Goal: Task Accomplishment & Management: Manage account settings

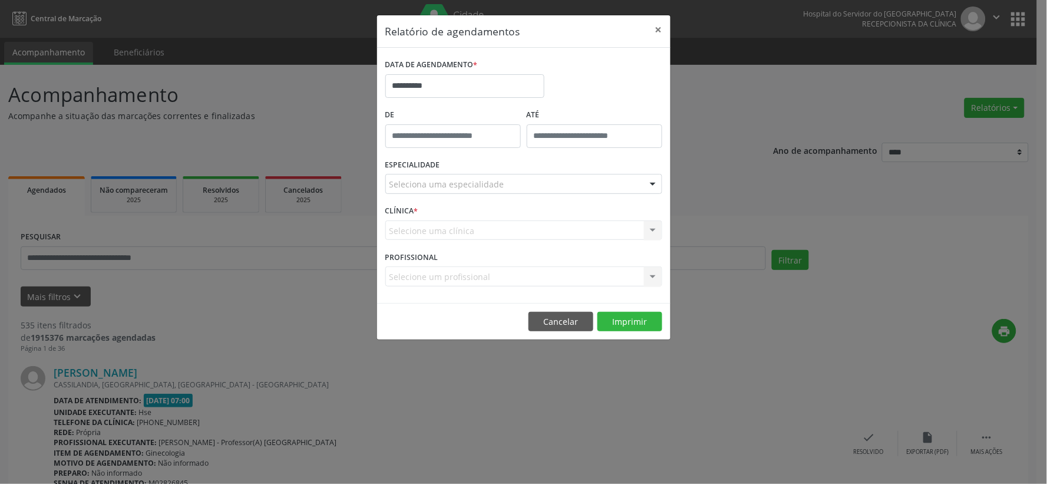
click at [570, 180] on div "Seleciona uma especialidade" at bounding box center [523, 184] width 277 height 20
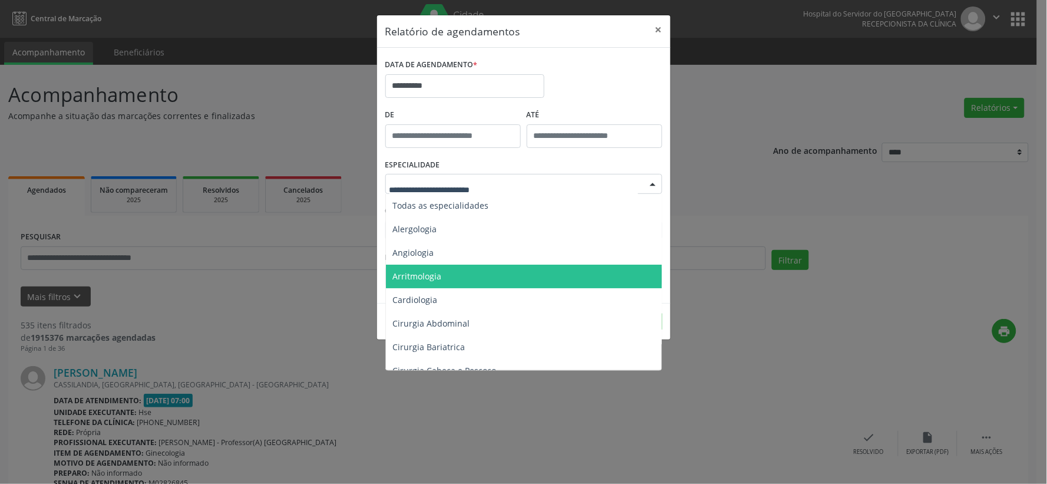
click at [544, 271] on span "Arritmologia" at bounding box center [524, 277] width 277 height 24
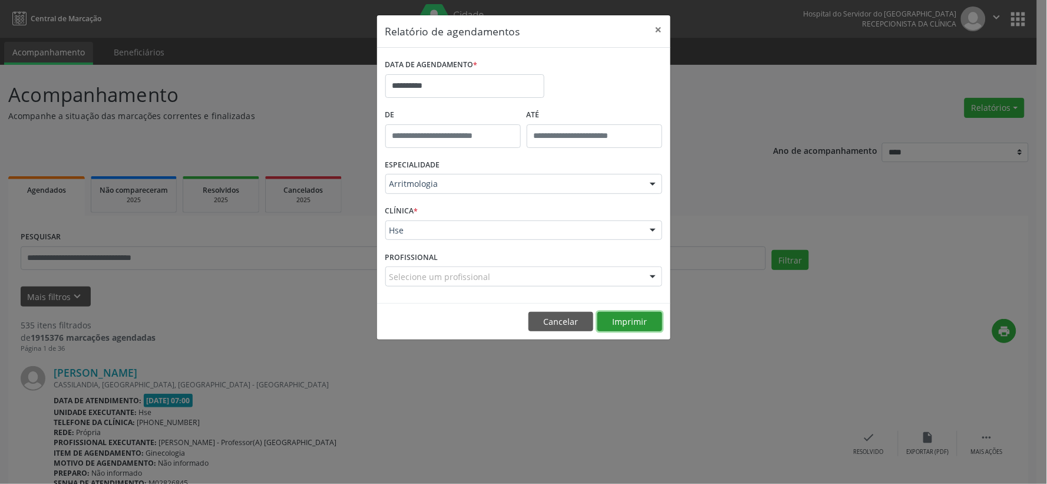
click at [624, 316] on button "Imprimir" at bounding box center [629, 322] width 65 height 20
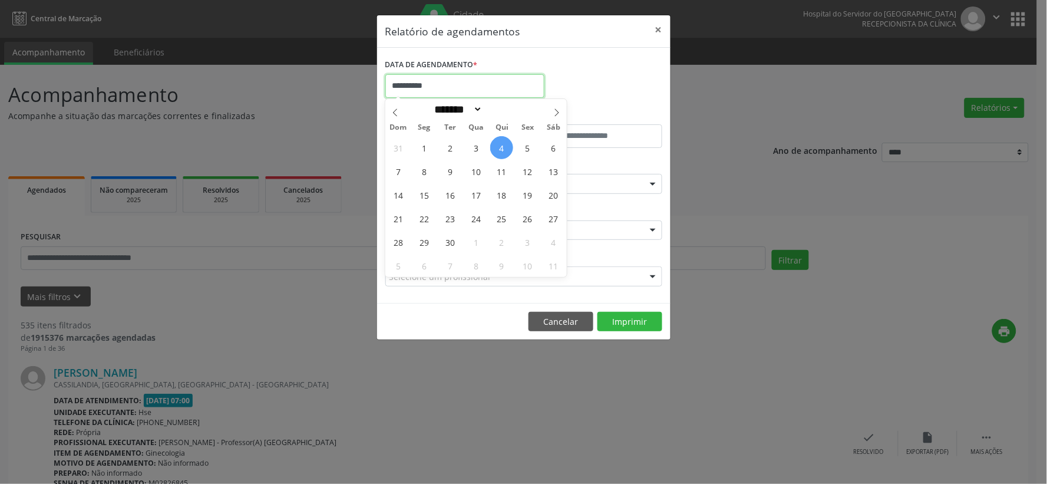
click at [430, 89] on input "**********" at bounding box center [464, 86] width 159 height 24
click at [425, 172] on span "8" at bounding box center [423, 171] width 23 height 23
type input "**********"
click at [425, 174] on span "8" at bounding box center [423, 171] width 23 height 23
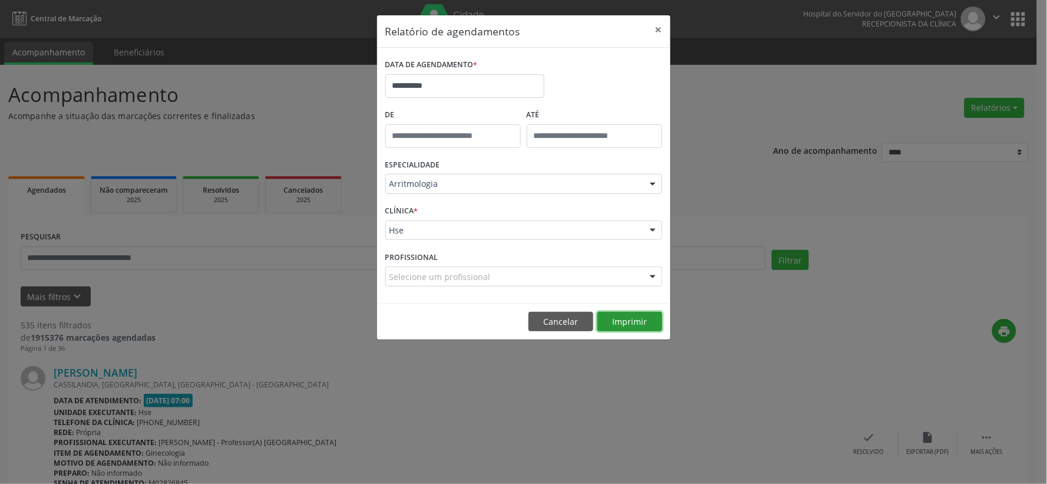
click at [630, 324] on button "Imprimir" at bounding box center [629, 322] width 65 height 20
drag, startPoint x: 417, startPoint y: 84, endPoint x: 477, endPoint y: 114, distance: 66.9
click at [417, 84] on input "**********" at bounding box center [464, 86] width 159 height 24
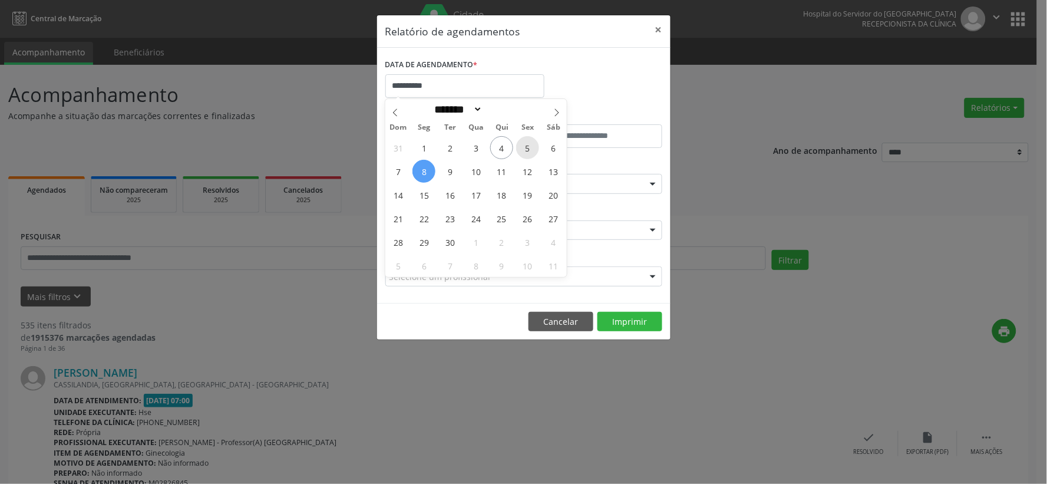
click at [523, 148] on span "5" at bounding box center [527, 147] width 23 height 23
type input "**********"
click at [523, 148] on span "5" at bounding box center [527, 147] width 23 height 23
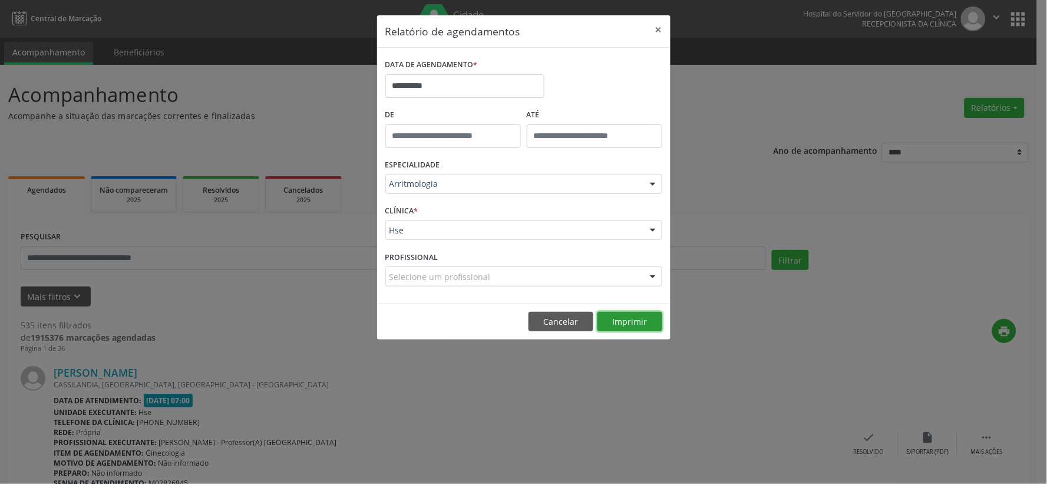
click at [621, 323] on button "Imprimir" at bounding box center [629, 322] width 65 height 20
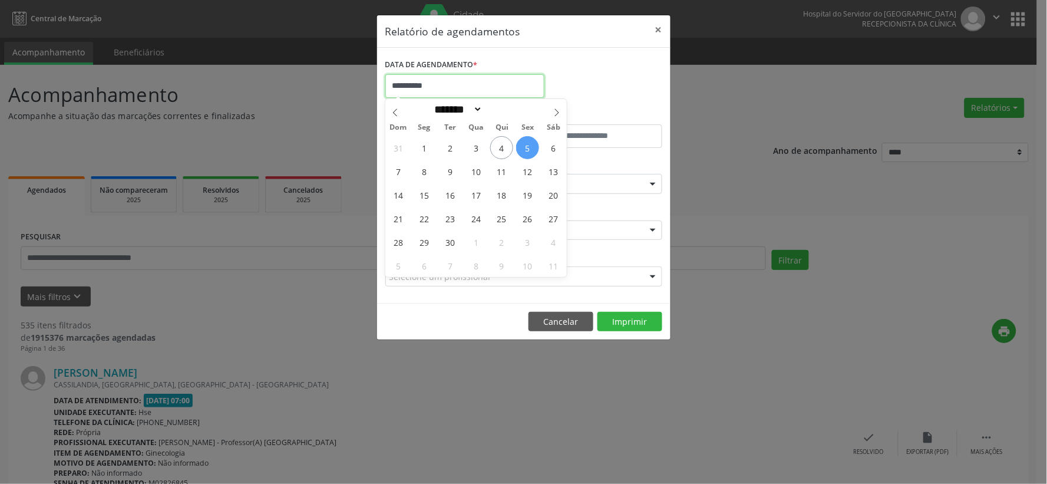
click at [422, 90] on input "**********" at bounding box center [464, 86] width 159 height 24
click at [449, 171] on span "9" at bounding box center [449, 171] width 23 height 23
type input "**********"
click at [449, 171] on span "9" at bounding box center [449, 171] width 23 height 23
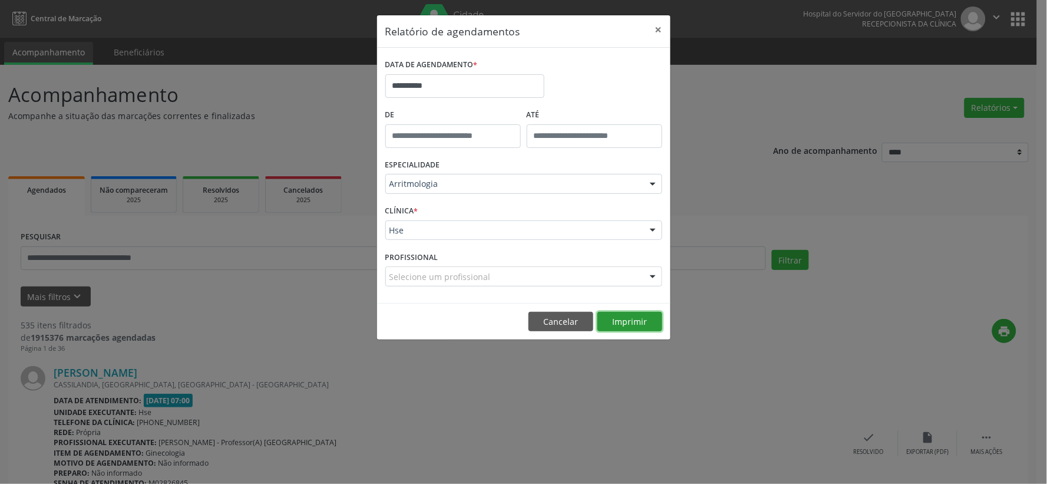
click at [643, 321] on button "Imprimir" at bounding box center [629, 322] width 65 height 20
click at [661, 31] on button "×" at bounding box center [659, 29] width 24 height 29
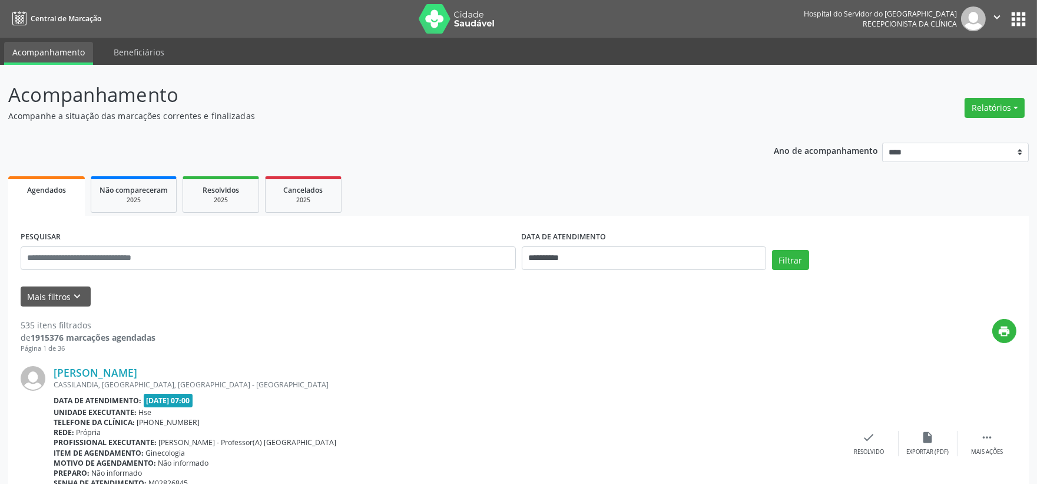
click at [463, 25] on img at bounding box center [457, 18] width 77 height 29
click at [946, 128] on link "Agendamentos" at bounding box center [961, 132] width 127 height 16
select select "*"
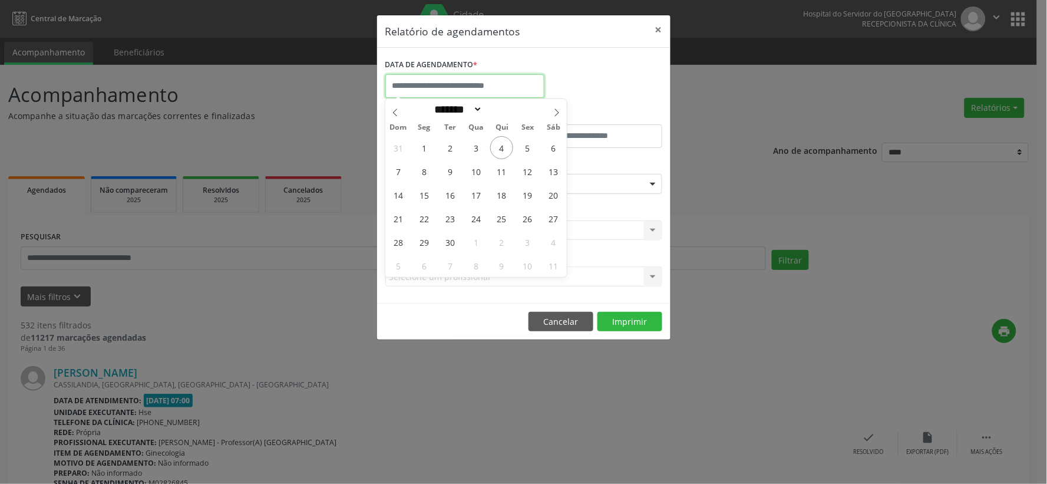
click at [417, 95] on body "**********" at bounding box center [523, 242] width 1047 height 484
click at [502, 144] on span "4" at bounding box center [501, 147] width 23 height 23
type input "**********"
click at [502, 144] on span "4" at bounding box center [501, 147] width 23 height 23
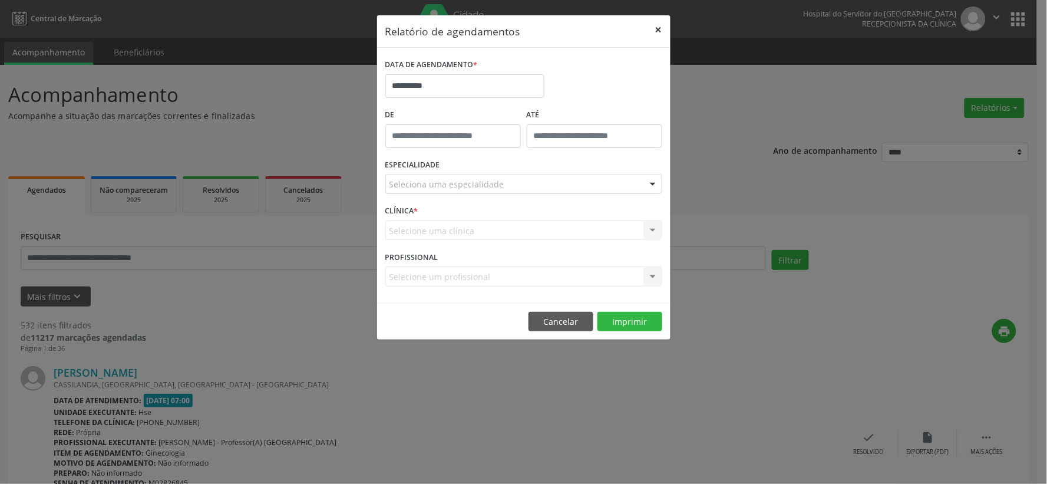
click at [657, 25] on button "×" at bounding box center [659, 29] width 24 height 29
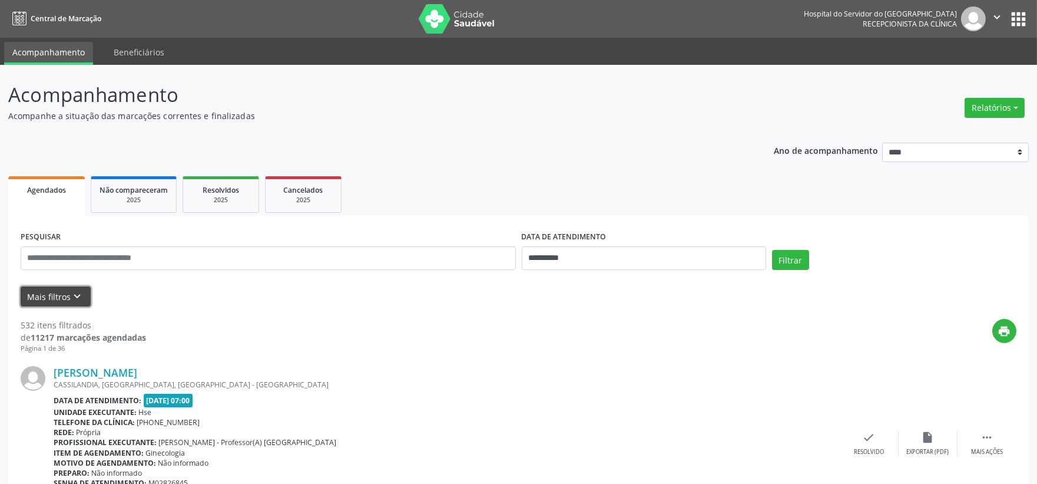
click at [71, 297] on icon "keyboard_arrow_down" at bounding box center [77, 296] width 13 height 13
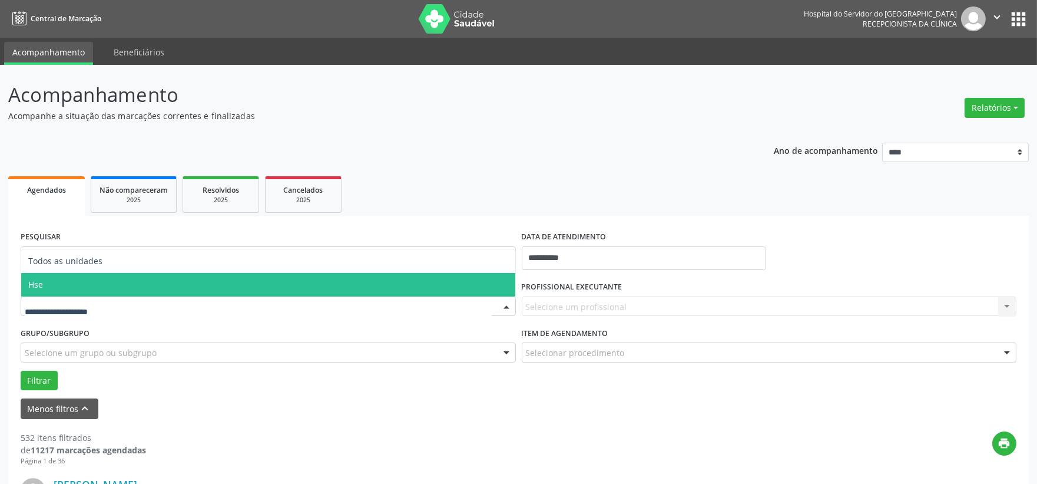
click at [112, 286] on span "Hse" at bounding box center [268, 285] width 494 height 24
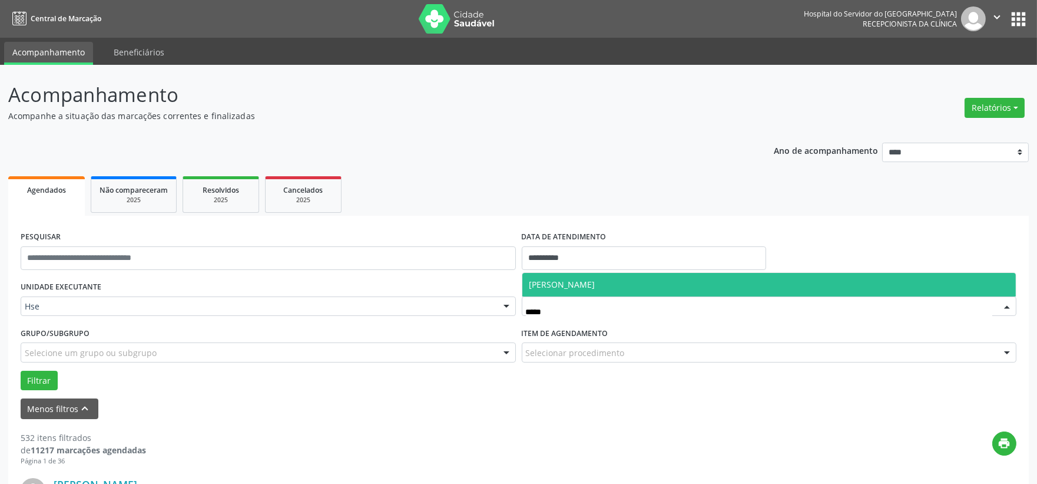
type input "******"
click at [638, 280] on span "[PERSON_NAME]" at bounding box center [770, 285] width 494 height 24
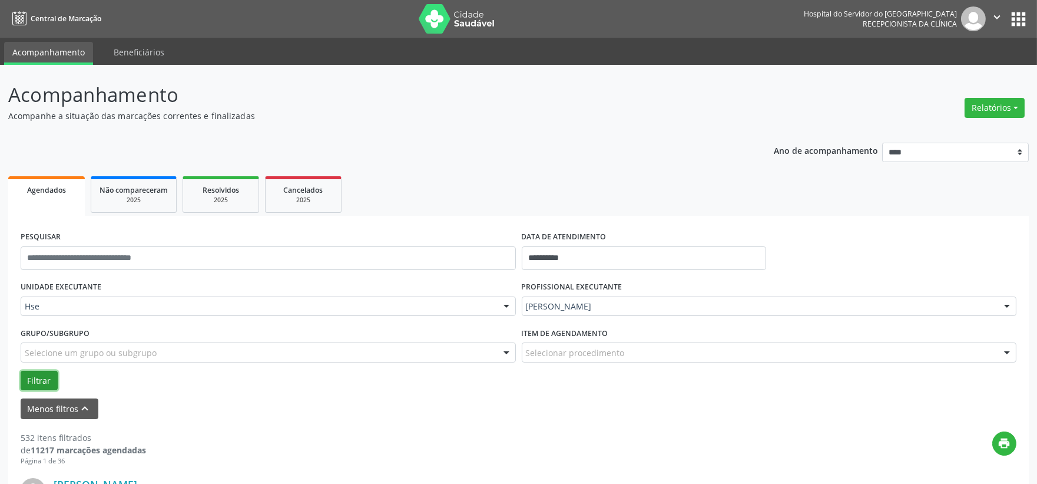
click at [48, 376] on button "Filtrar" at bounding box center [39, 381] width 37 height 20
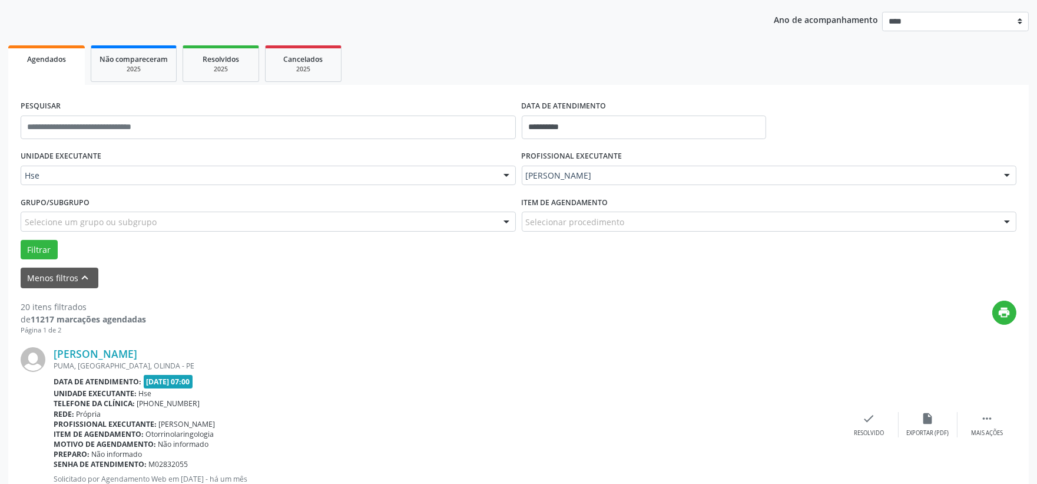
scroll to position [262, 0]
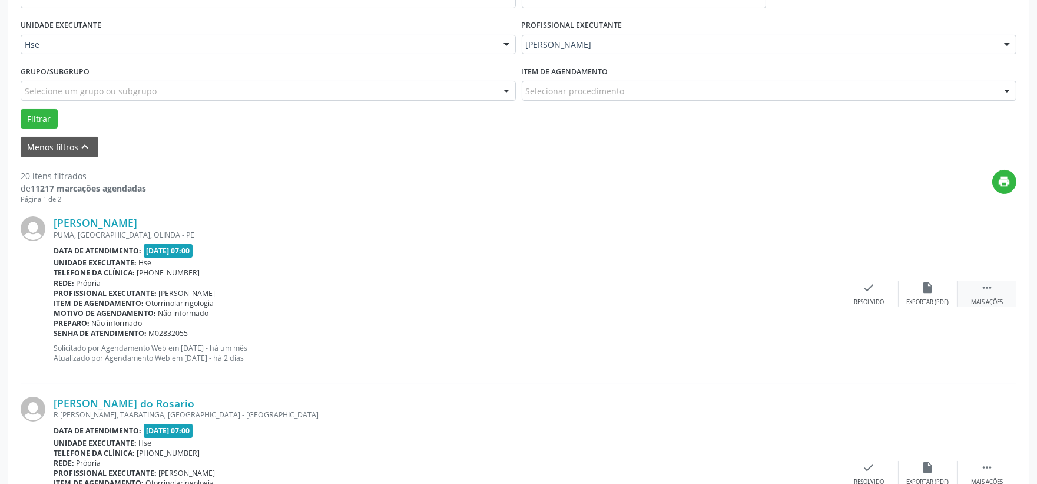
click at [966, 285] on div " Mais ações" at bounding box center [987, 293] width 59 height 25
click at [944, 293] on div "alarm_off Não compareceu" at bounding box center [928, 293] width 59 height 25
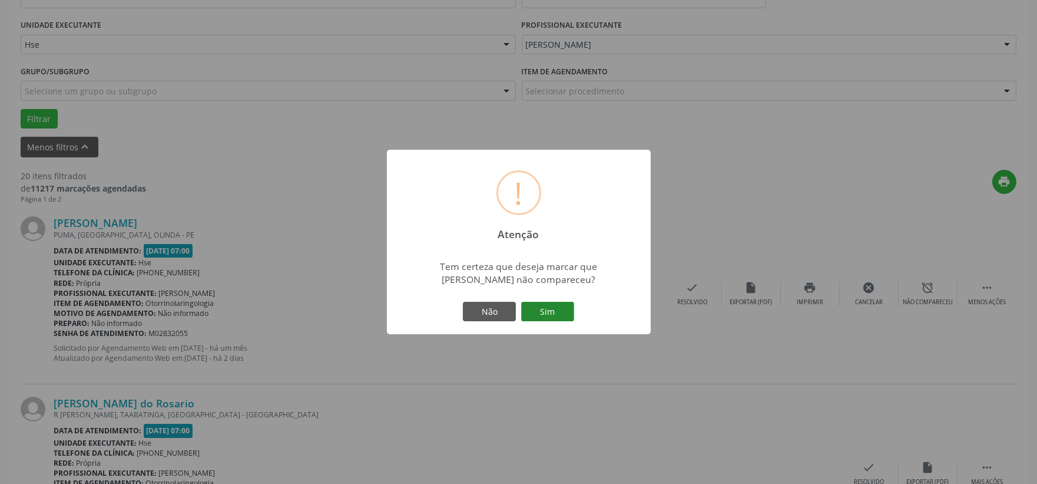
click at [558, 312] on button "Sim" at bounding box center [547, 312] width 53 height 20
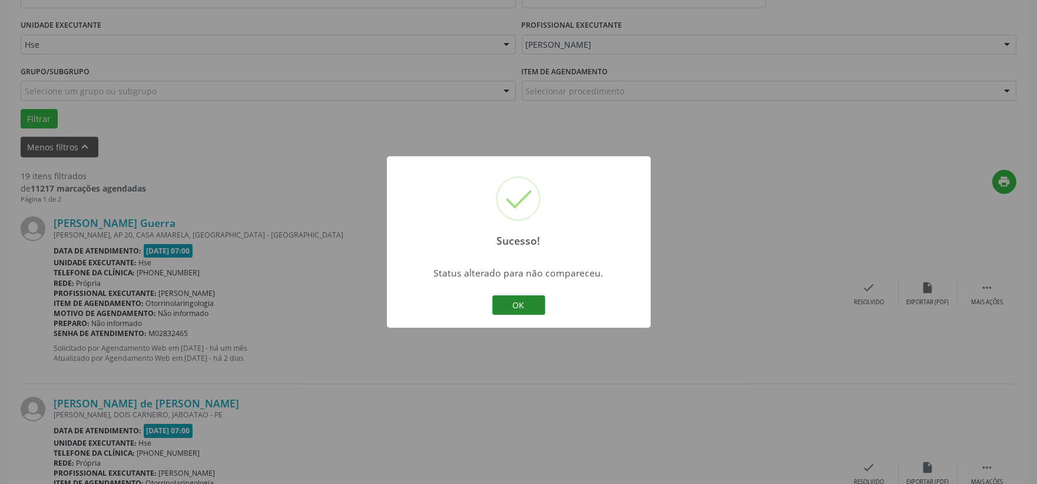
click at [530, 305] on button "OK" at bounding box center [518, 305] width 53 height 20
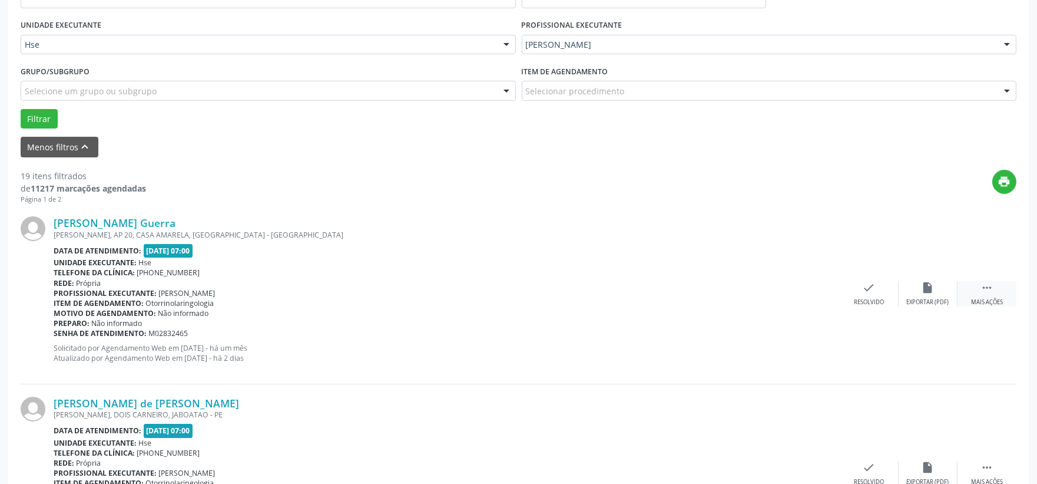
click at [984, 290] on icon "" at bounding box center [987, 287] width 13 height 13
click at [932, 293] on div "alarm_off Não compareceu" at bounding box center [928, 293] width 59 height 25
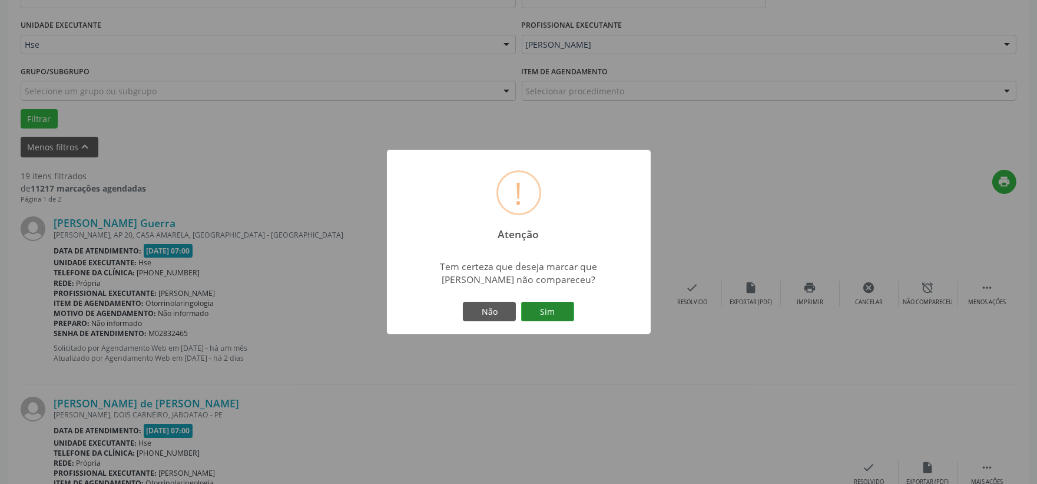
click at [557, 303] on button "Sim" at bounding box center [547, 312] width 53 height 20
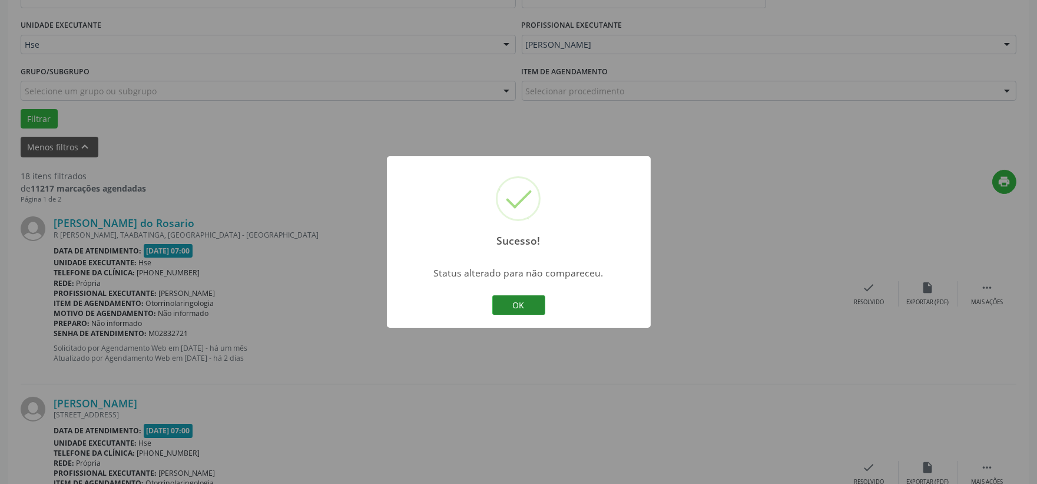
click at [520, 298] on button "OK" at bounding box center [518, 305] width 53 height 20
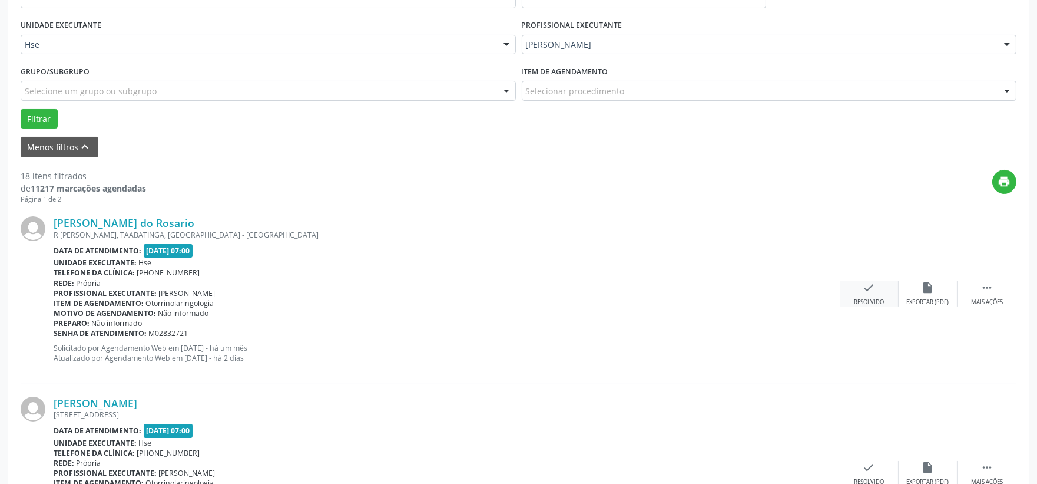
click at [848, 287] on div "check Resolvido" at bounding box center [869, 293] width 59 height 25
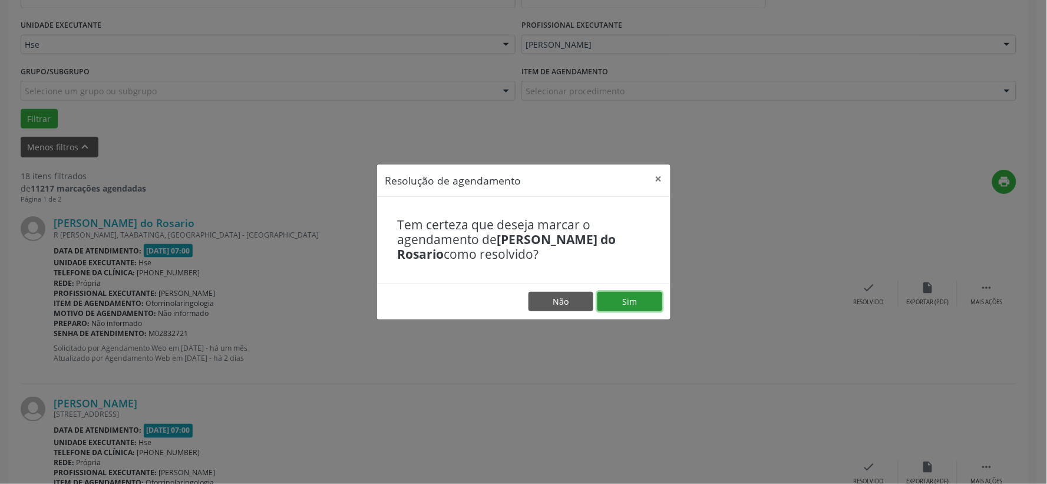
click at [650, 310] on button "Sim" at bounding box center [629, 302] width 65 height 20
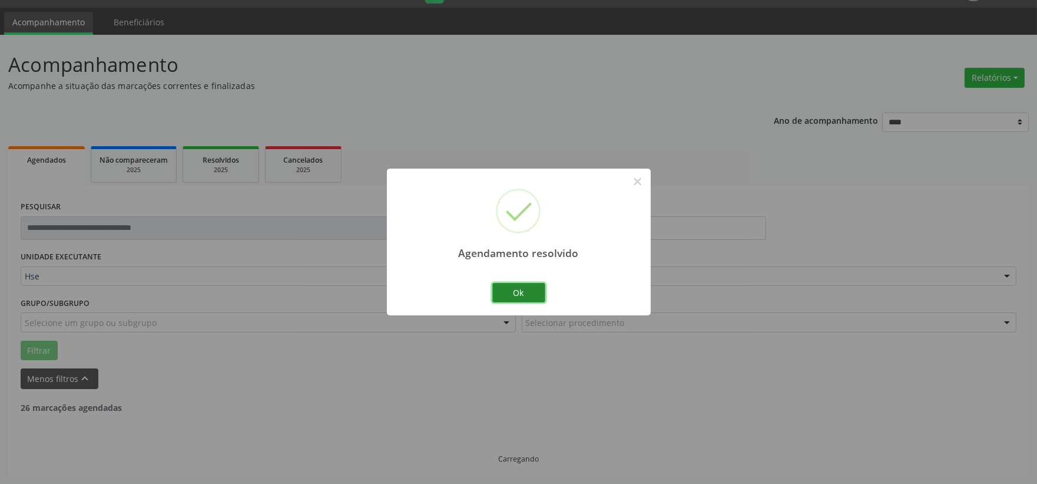
click at [505, 299] on button "Ok" at bounding box center [518, 293] width 53 height 20
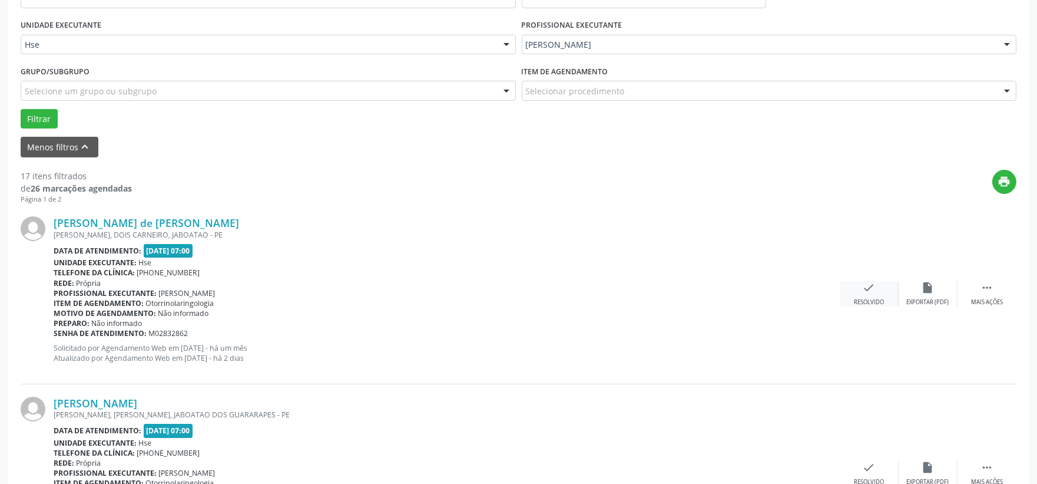
click at [854, 285] on div "check Resolvido" at bounding box center [869, 293] width 59 height 25
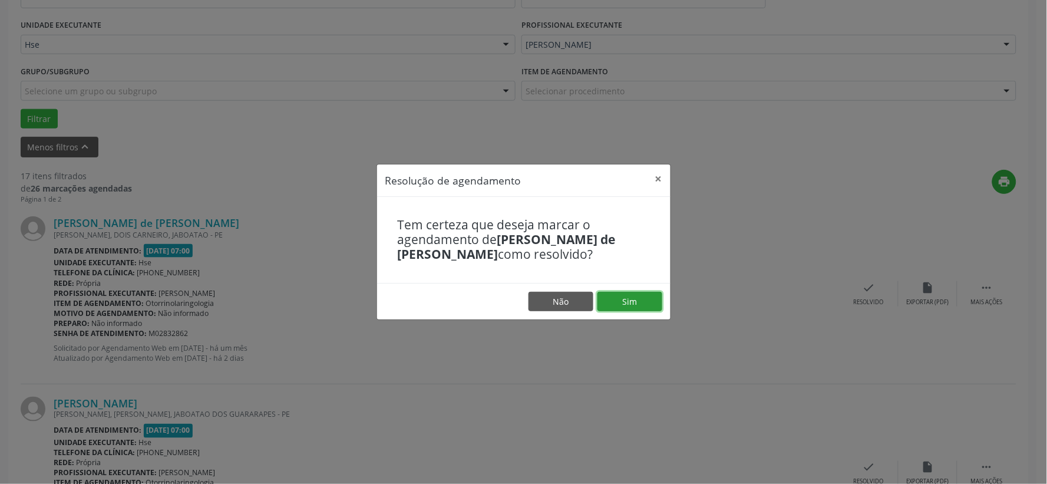
click at [635, 300] on button "Sim" at bounding box center [629, 302] width 65 height 20
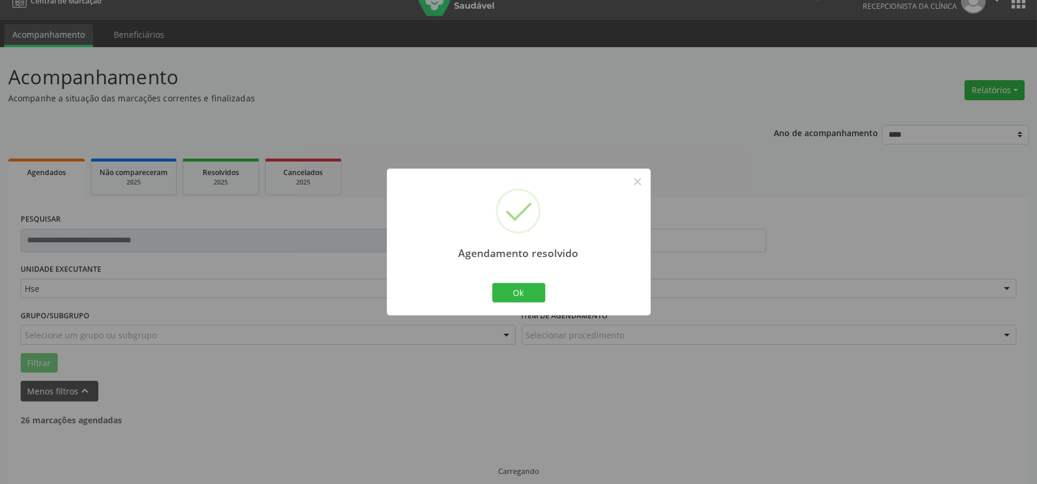
scroll to position [30, 0]
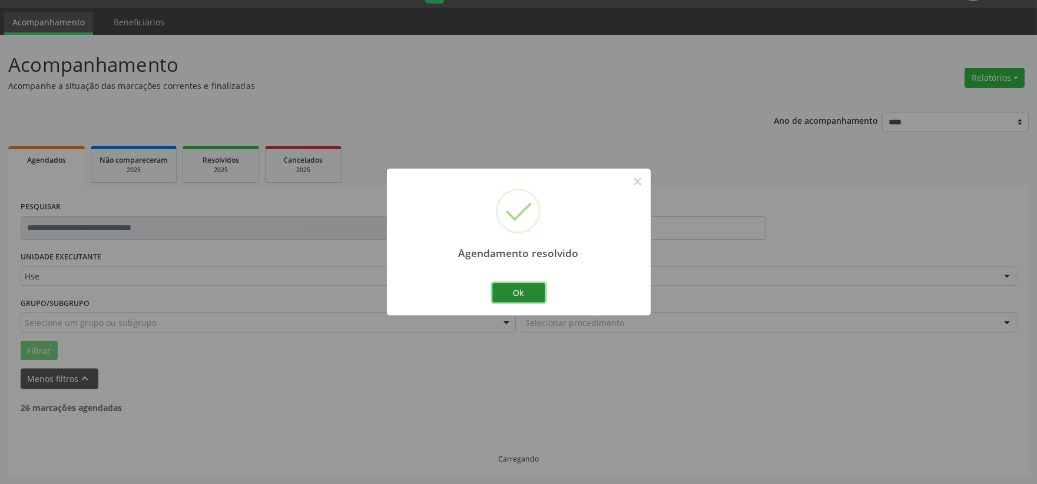
click at [532, 296] on button "Ok" at bounding box center [518, 293] width 53 height 20
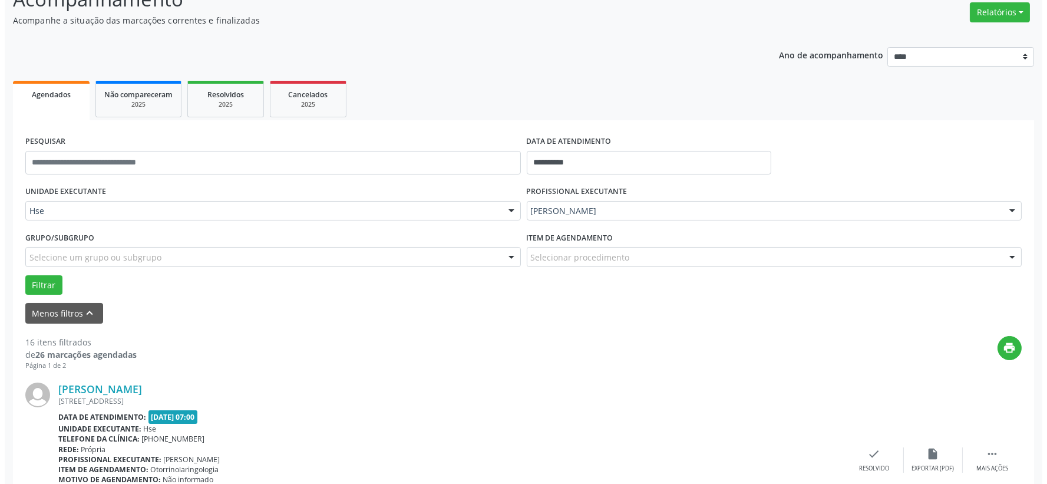
scroll to position [161, 0]
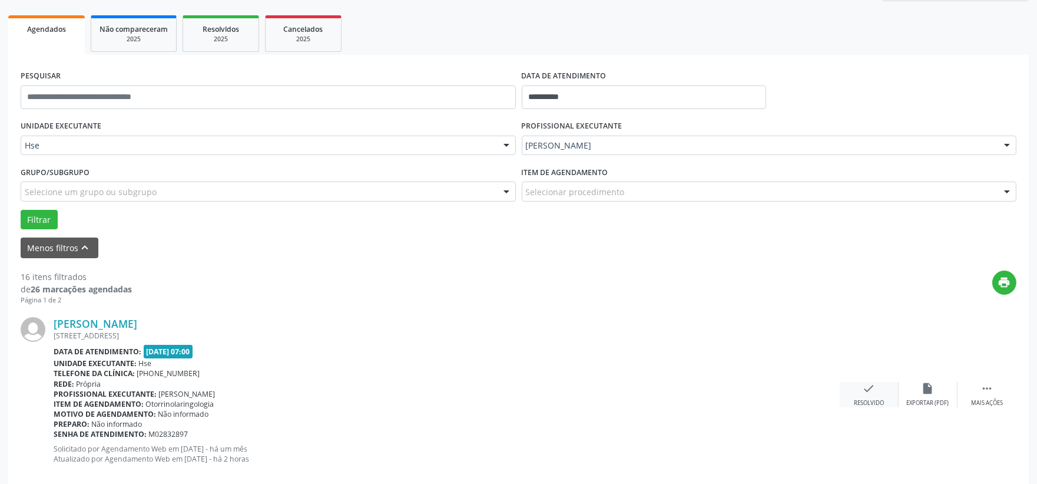
click at [868, 403] on div "Resolvido" at bounding box center [869, 403] width 30 height 8
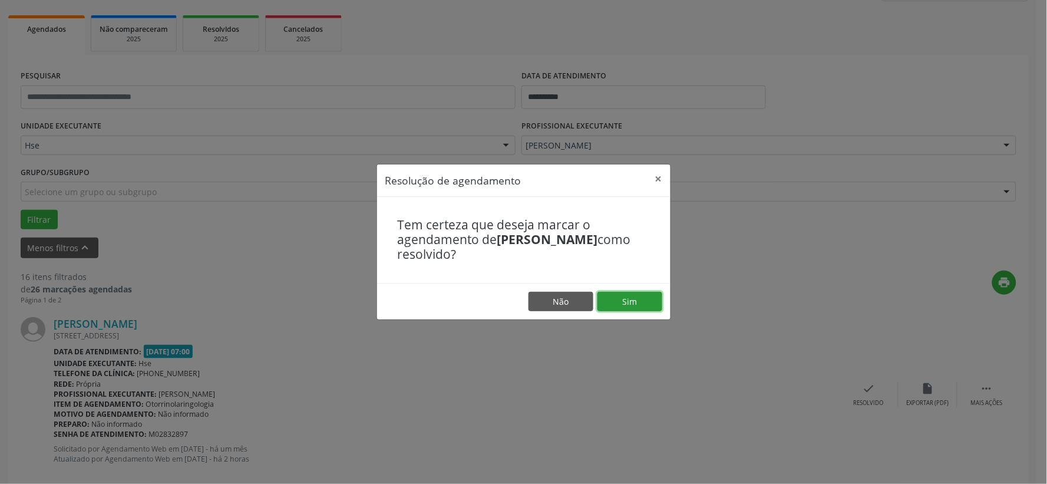
click at [649, 303] on button "Sim" at bounding box center [629, 302] width 65 height 20
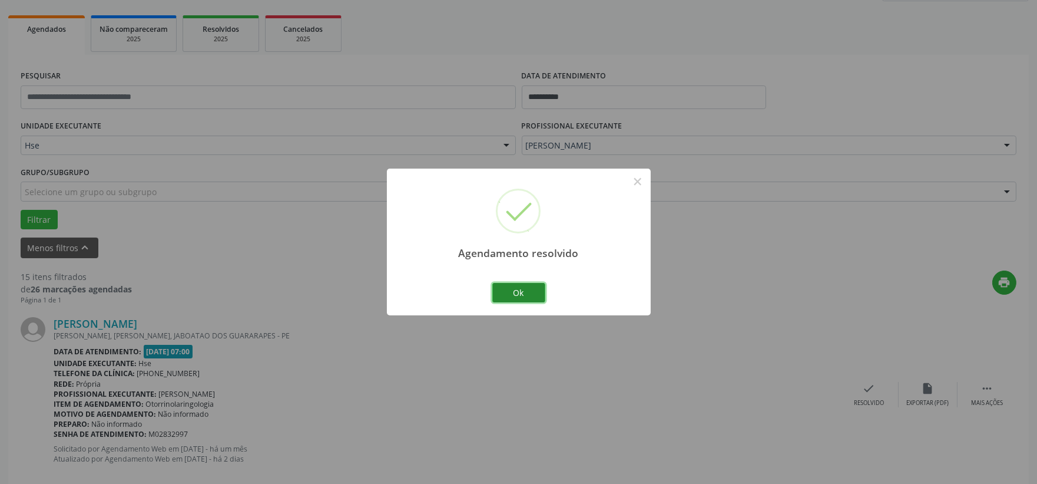
click at [507, 291] on button "Ok" at bounding box center [518, 293] width 53 height 20
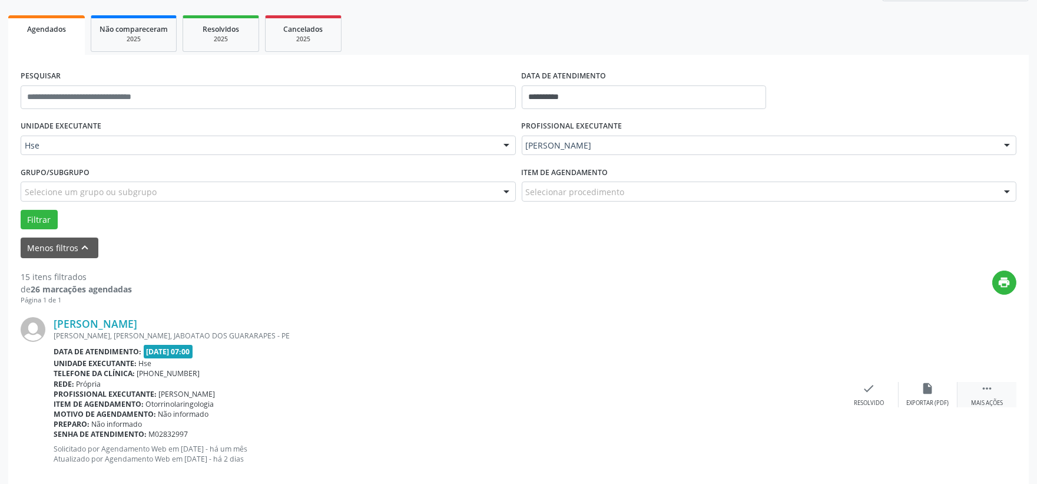
drag, startPoint x: 993, startPoint y: 387, endPoint x: 983, endPoint y: 385, distance: 10.9
click at [993, 387] on icon "" at bounding box center [987, 388] width 13 height 13
click at [938, 390] on div "alarm_off Não compareceu" at bounding box center [928, 394] width 59 height 25
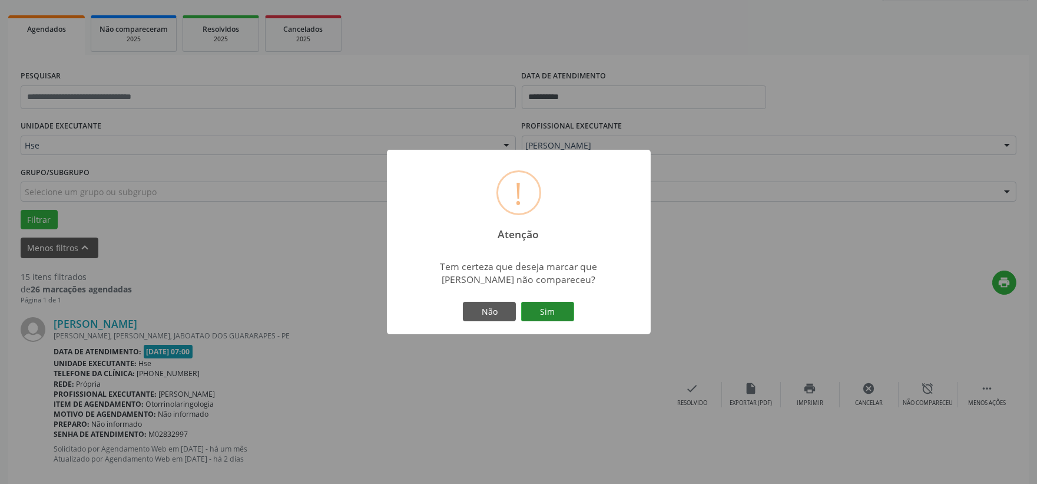
click at [560, 314] on button "Sim" at bounding box center [547, 312] width 53 height 20
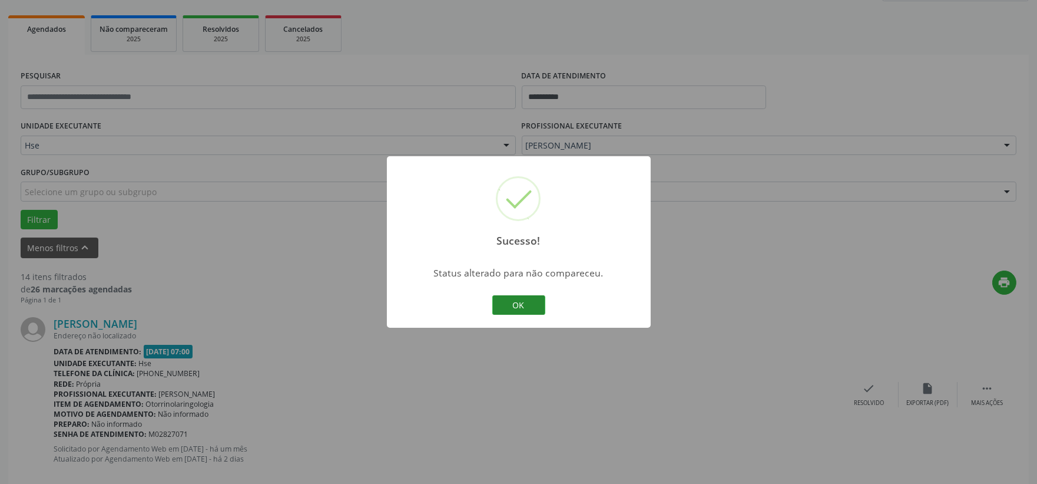
click at [528, 308] on button "OK" at bounding box center [518, 305] width 53 height 20
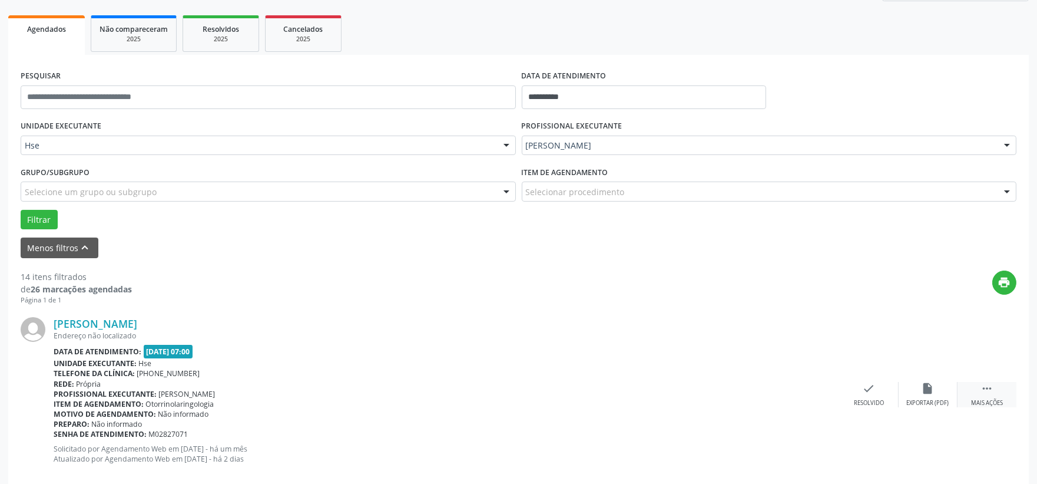
click at [991, 394] on icon "" at bounding box center [987, 388] width 13 height 13
click at [937, 391] on div "alarm_off Não compareceu" at bounding box center [928, 394] width 59 height 25
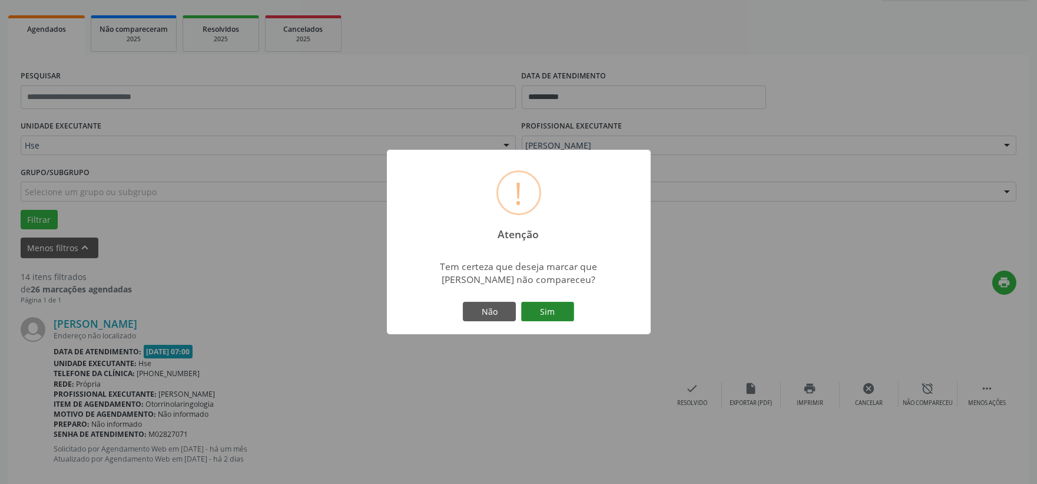
click at [538, 309] on button "Sim" at bounding box center [547, 312] width 53 height 20
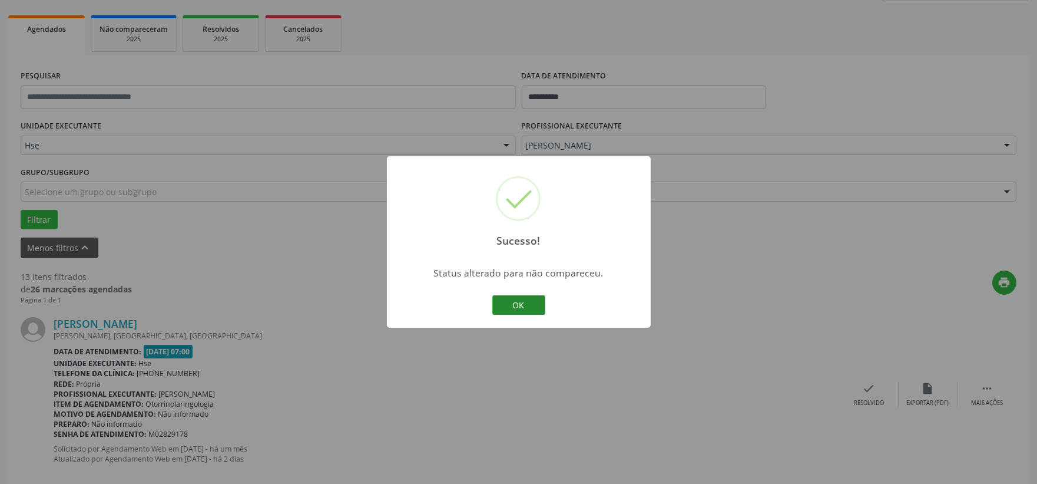
click at [532, 307] on button "OK" at bounding box center [518, 305] width 53 height 20
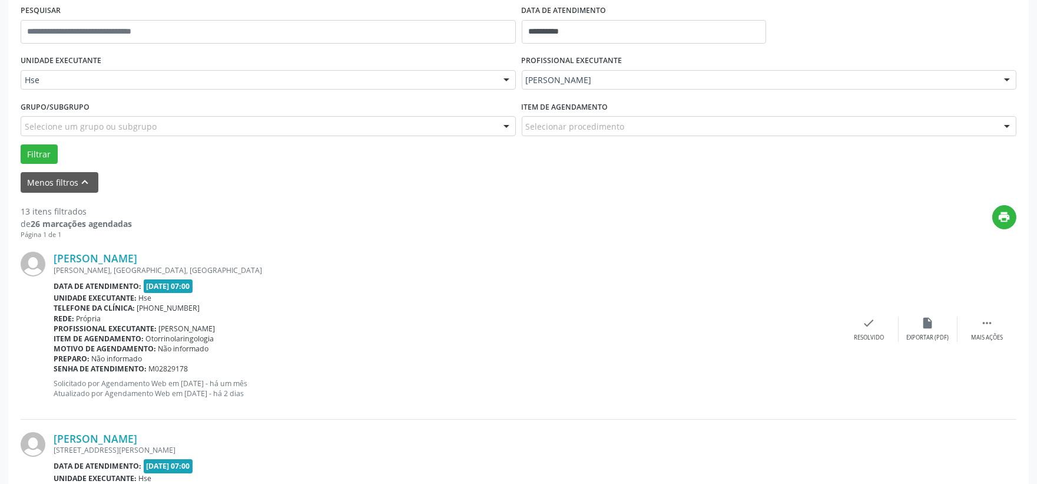
scroll to position [292, 0]
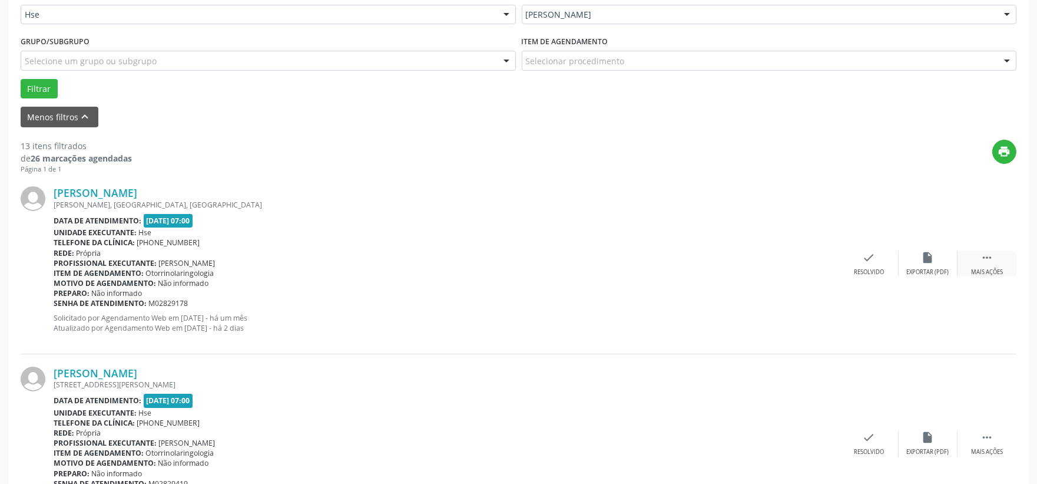
click at [991, 274] on div "Mais ações" at bounding box center [987, 272] width 32 height 8
click at [931, 275] on div "Não compareceu" at bounding box center [928, 272] width 50 height 8
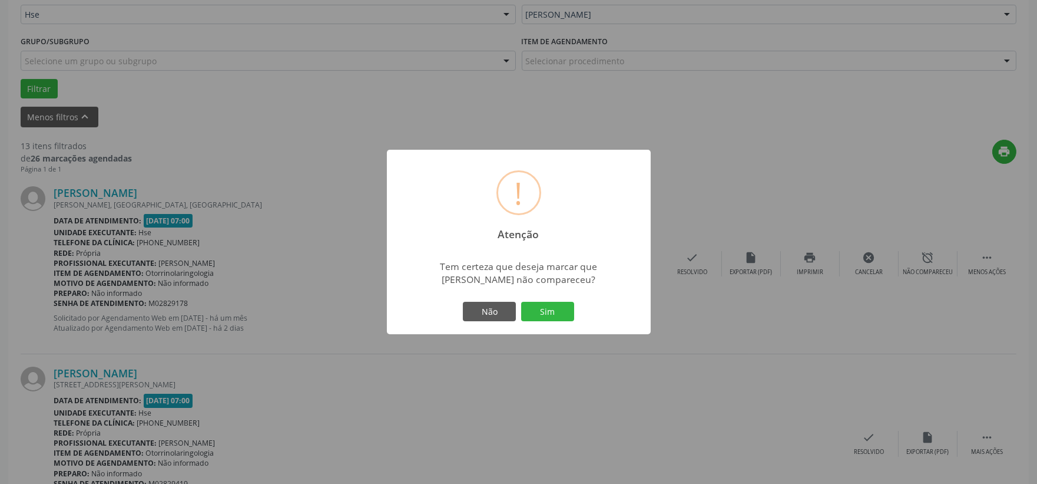
click at [557, 307] on button "Sim" at bounding box center [547, 312] width 53 height 20
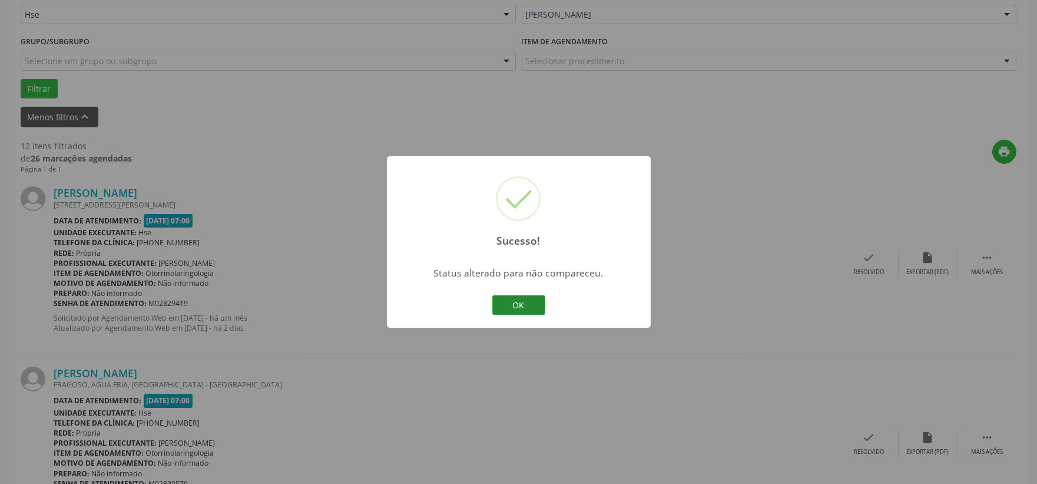
click at [514, 299] on button "OK" at bounding box center [518, 305] width 53 height 20
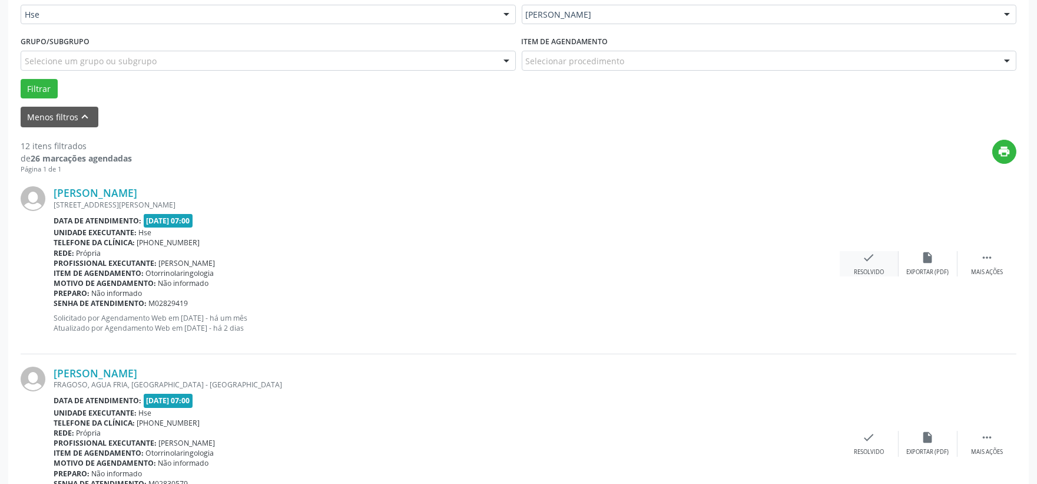
click at [855, 272] on div "Resolvido" at bounding box center [869, 272] width 30 height 8
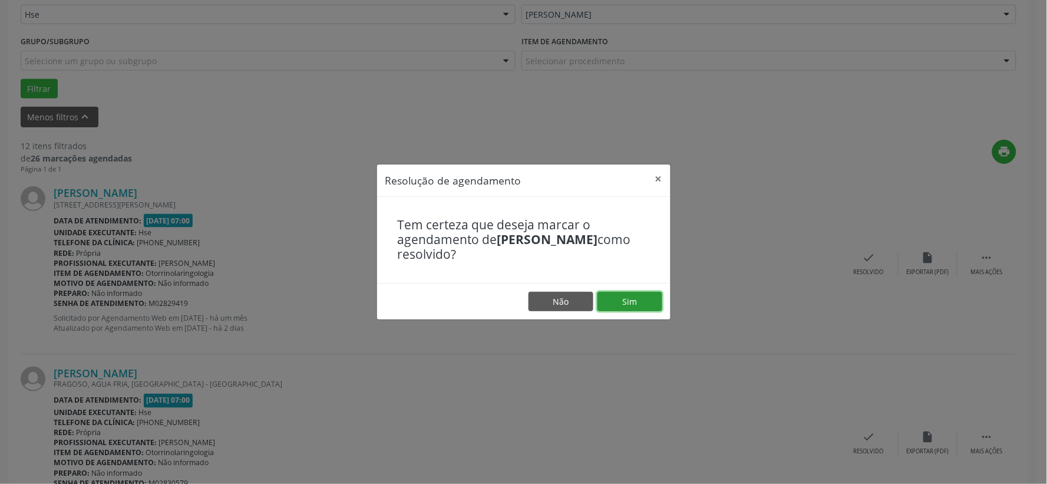
click at [639, 299] on button "Sim" at bounding box center [629, 302] width 65 height 20
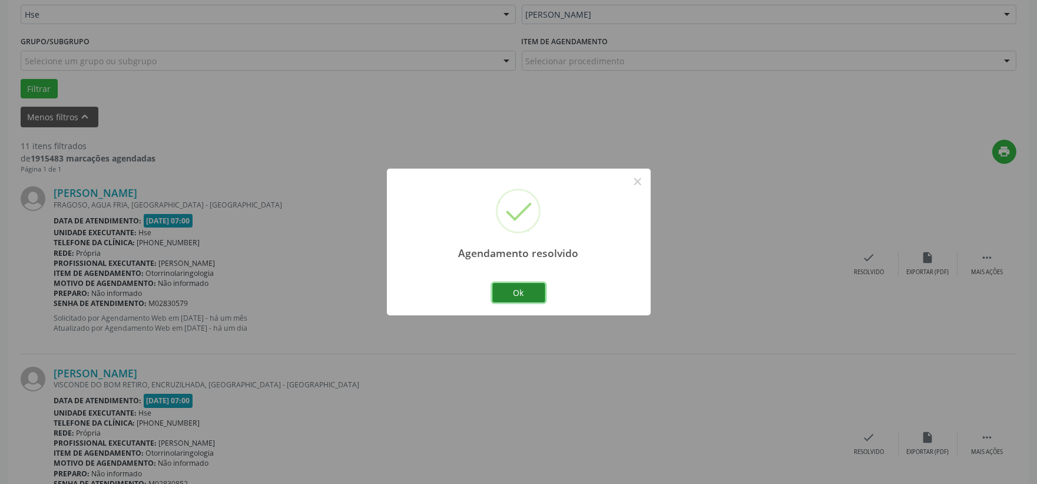
click at [519, 299] on button "Ok" at bounding box center [518, 293] width 53 height 20
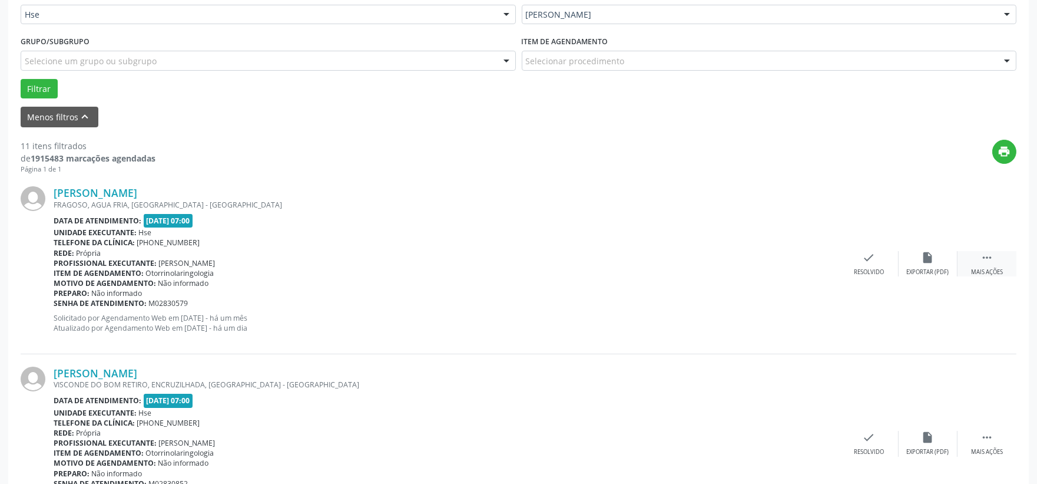
click at [962, 257] on div " Mais ações" at bounding box center [987, 263] width 59 height 25
click at [930, 259] on icon "alarm_off" at bounding box center [928, 257] width 13 height 13
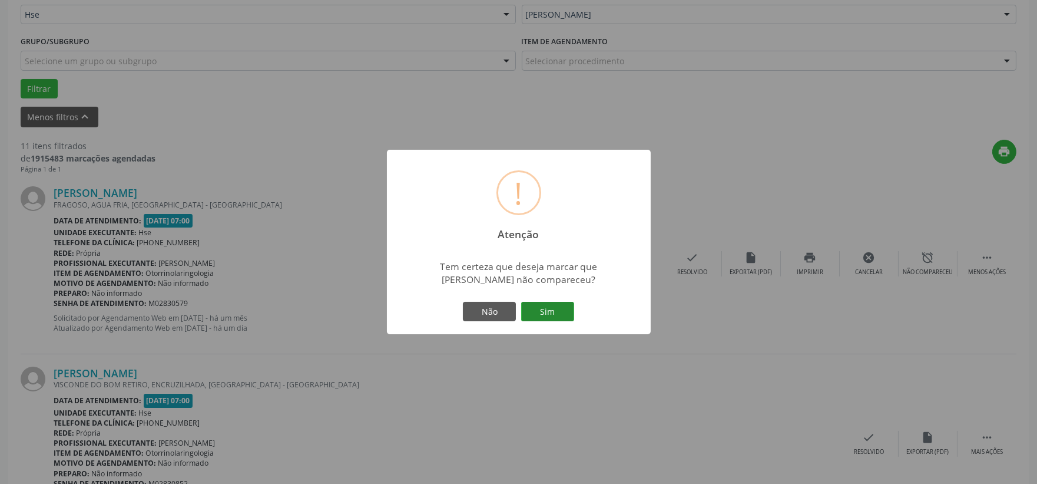
click at [534, 303] on button "Sim" at bounding box center [547, 312] width 53 height 20
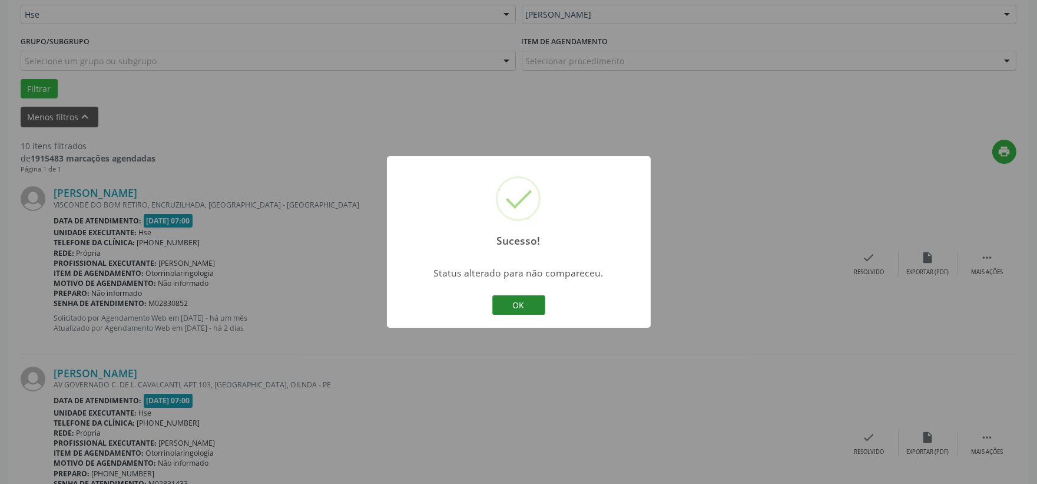
click at [521, 298] on button "OK" at bounding box center [518, 305] width 53 height 20
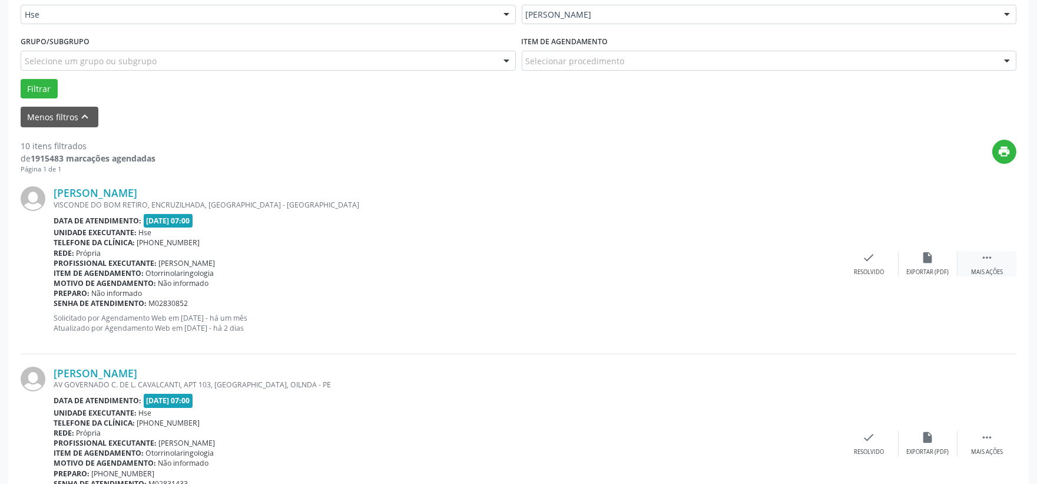
click at [971, 266] on div " Mais ações" at bounding box center [987, 263] width 59 height 25
click at [934, 268] on div "Não compareceu" at bounding box center [928, 272] width 50 height 8
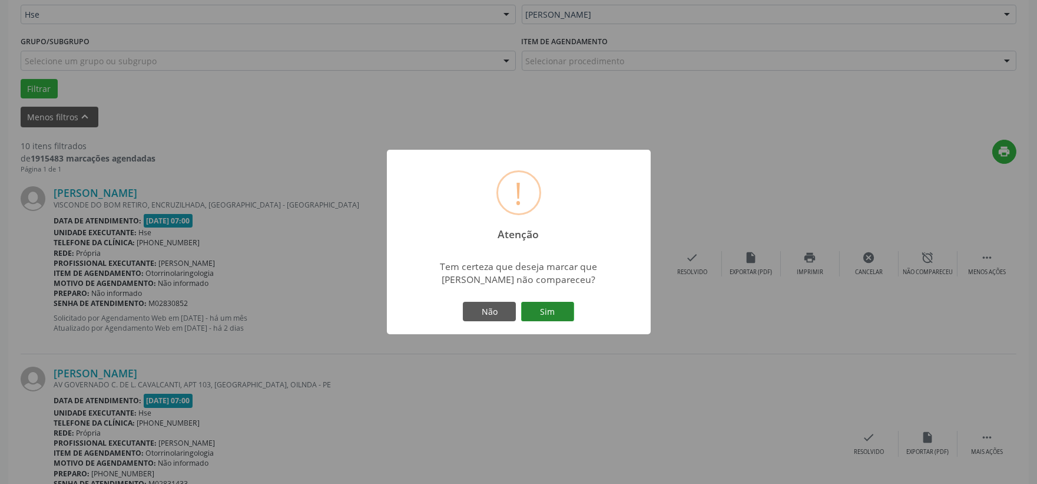
click at [554, 312] on button "Sim" at bounding box center [547, 312] width 53 height 20
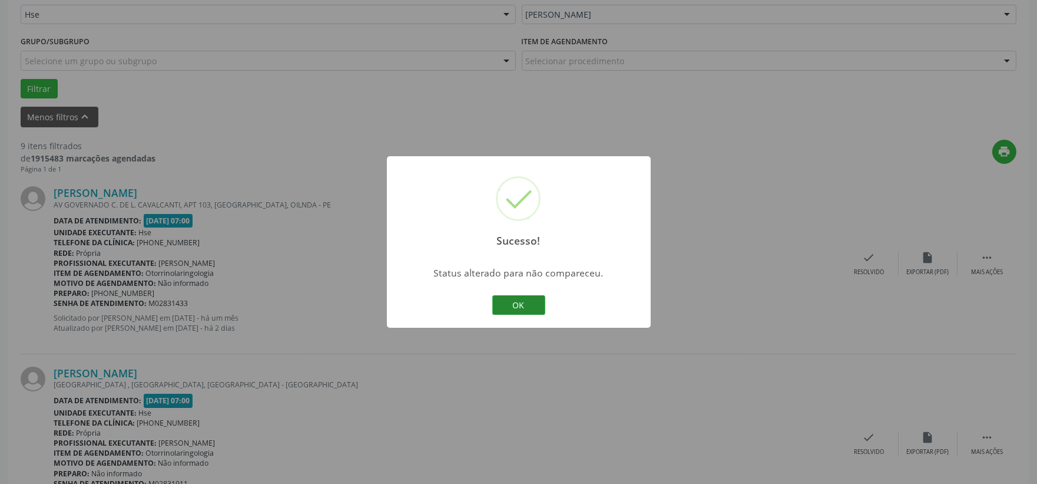
click at [529, 298] on button "OK" at bounding box center [518, 305] width 53 height 20
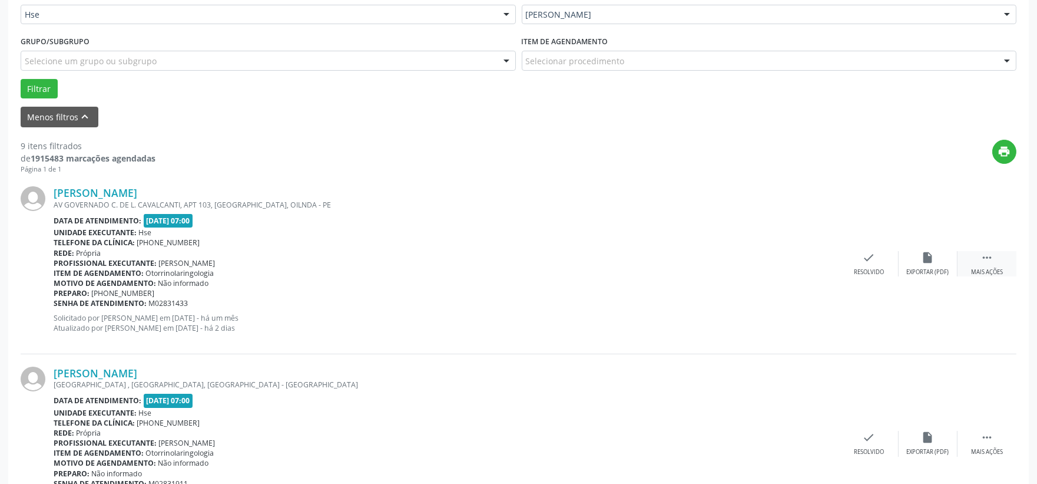
drag, startPoint x: 984, startPoint y: 268, endPoint x: 977, endPoint y: 267, distance: 7.7
click at [984, 268] on div "Mais ações" at bounding box center [987, 272] width 32 height 8
click at [929, 272] on div "Não compareceu" at bounding box center [928, 272] width 50 height 8
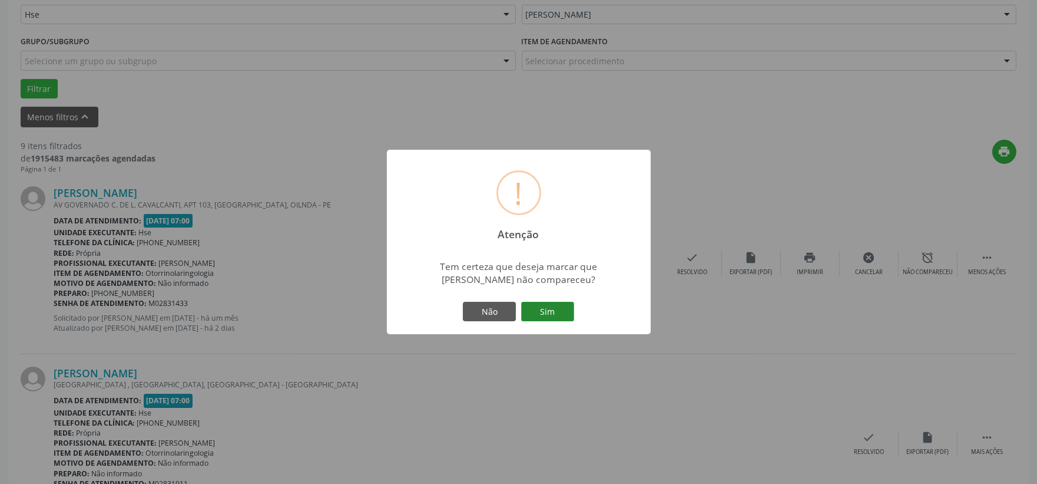
click at [563, 305] on button "Sim" at bounding box center [547, 312] width 53 height 20
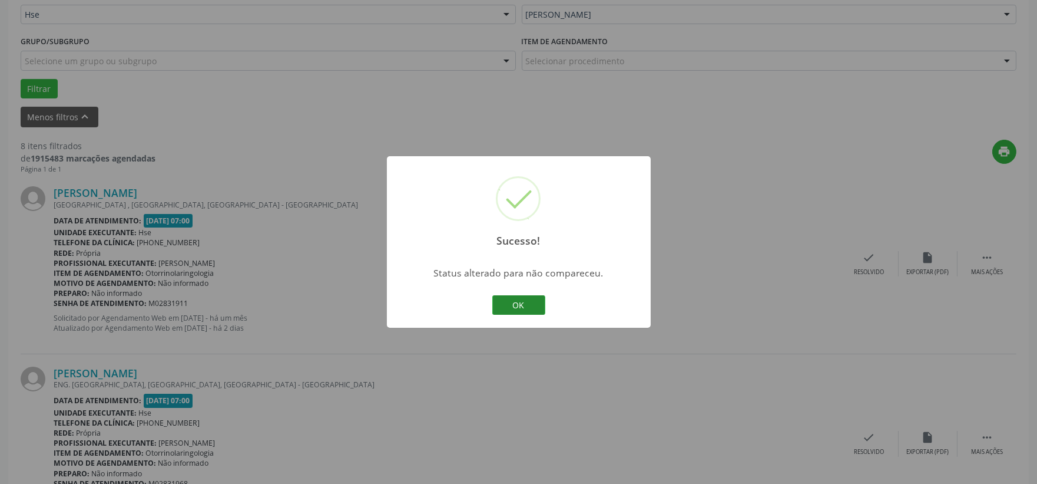
click at [534, 299] on button "OK" at bounding box center [518, 305] width 53 height 20
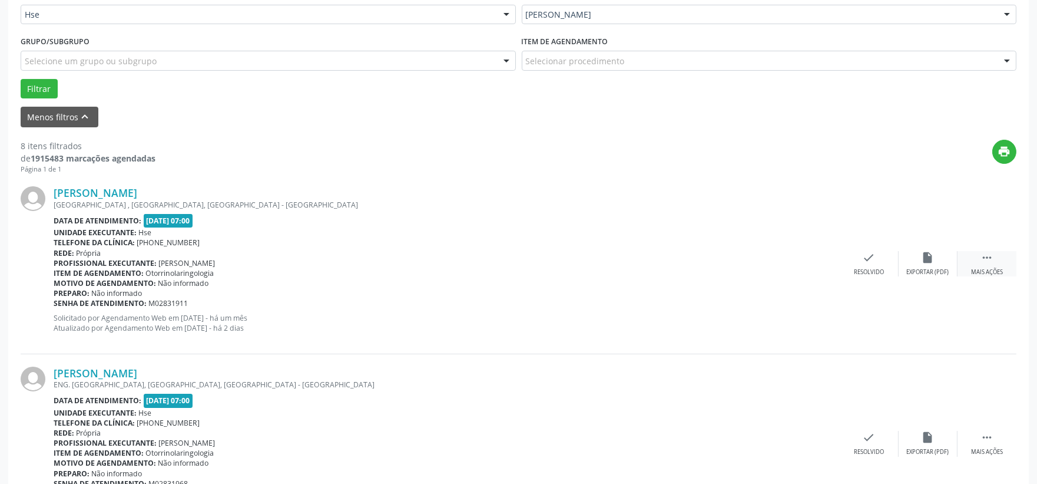
click at [997, 259] on div " Mais ações" at bounding box center [987, 263] width 59 height 25
click at [937, 262] on div "alarm_off Não compareceu" at bounding box center [928, 263] width 59 height 25
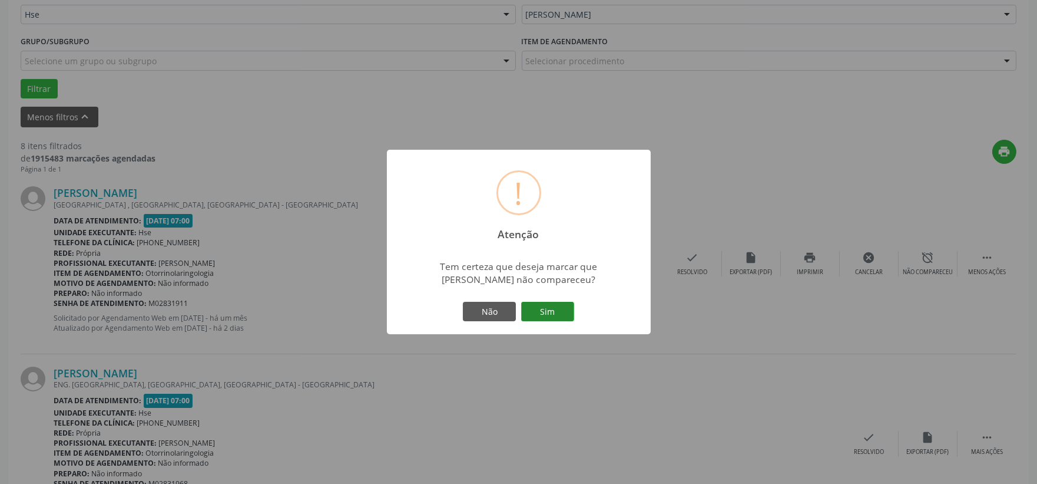
click at [564, 310] on button "Sim" at bounding box center [547, 312] width 53 height 20
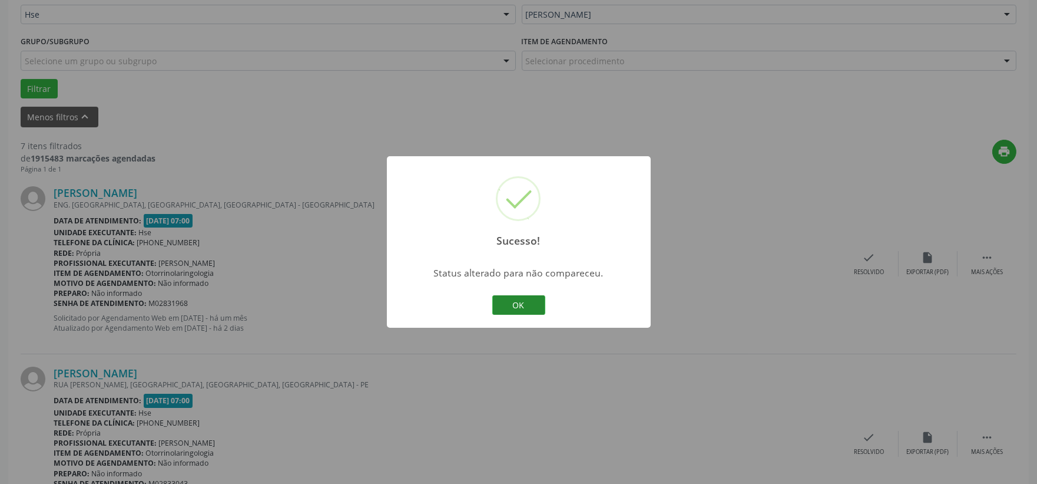
click at [521, 300] on button "OK" at bounding box center [518, 305] width 53 height 20
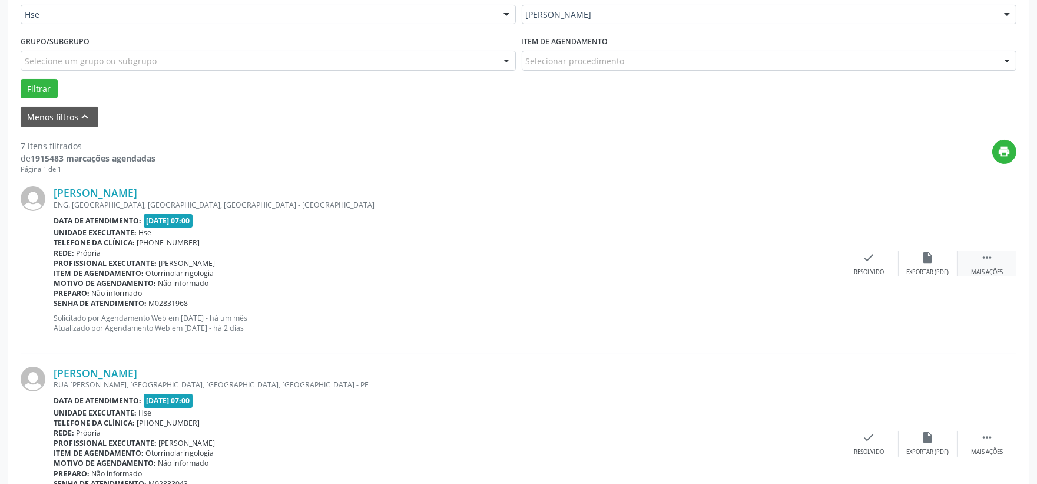
drag, startPoint x: 980, startPoint y: 252, endPoint x: 967, endPoint y: 261, distance: 16.2
click at [981, 253] on icon "" at bounding box center [987, 257] width 13 height 13
click at [905, 262] on div "alarm_off Não compareceu" at bounding box center [928, 263] width 59 height 25
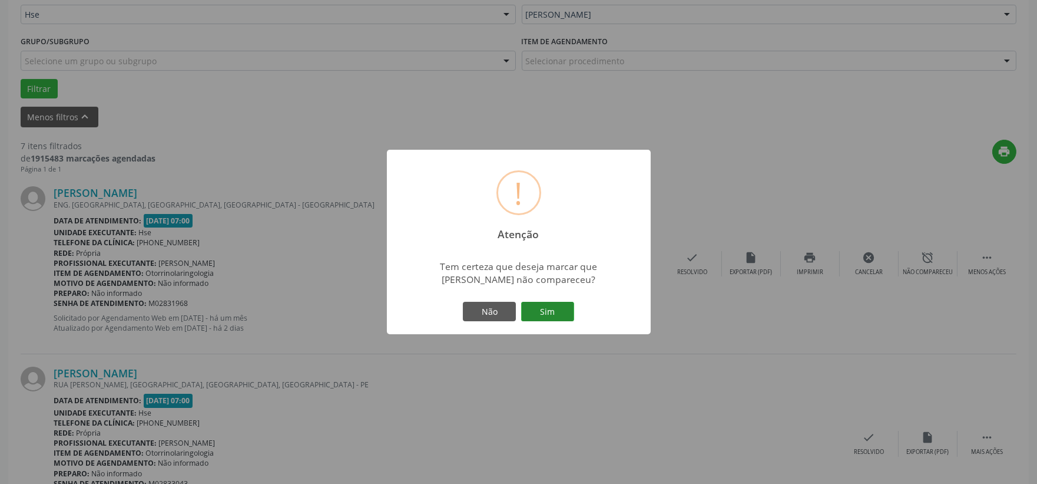
click at [549, 306] on button "Sim" at bounding box center [547, 312] width 53 height 20
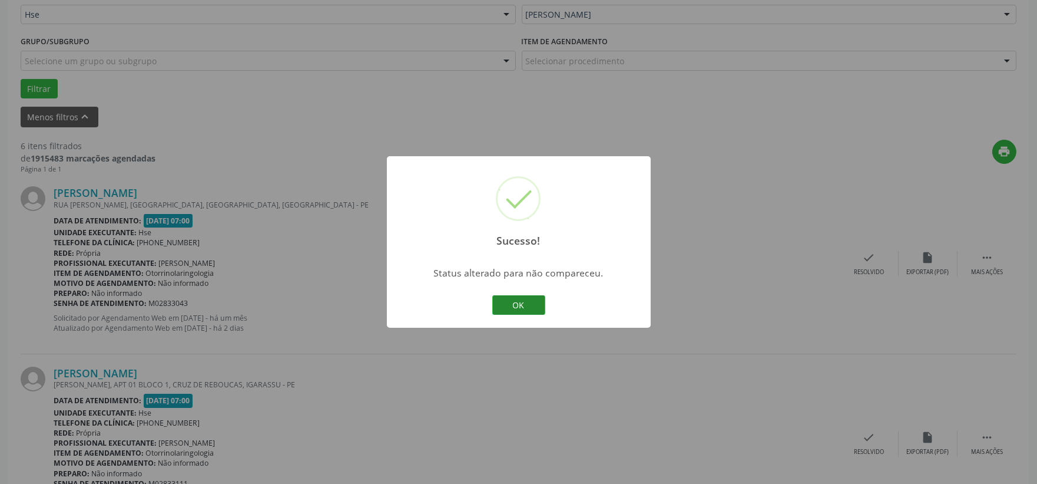
click at [525, 312] on button "OK" at bounding box center [518, 305] width 53 height 20
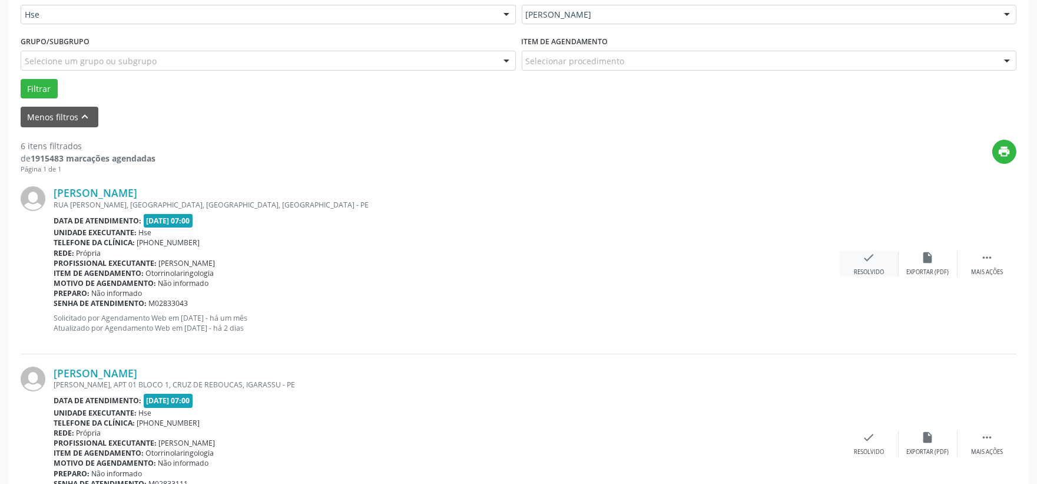
click at [885, 257] on div "check Resolvido" at bounding box center [869, 263] width 59 height 25
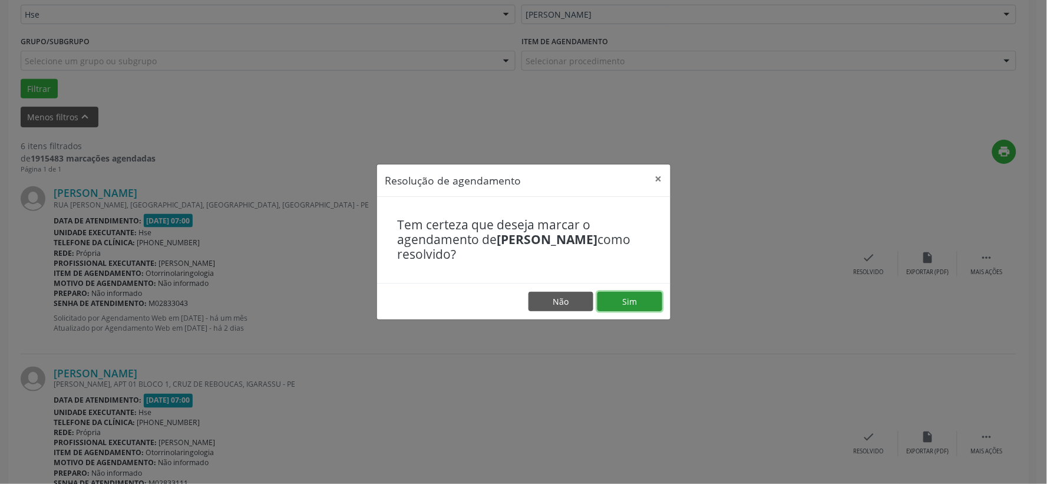
click at [640, 299] on button "Sim" at bounding box center [629, 302] width 65 height 20
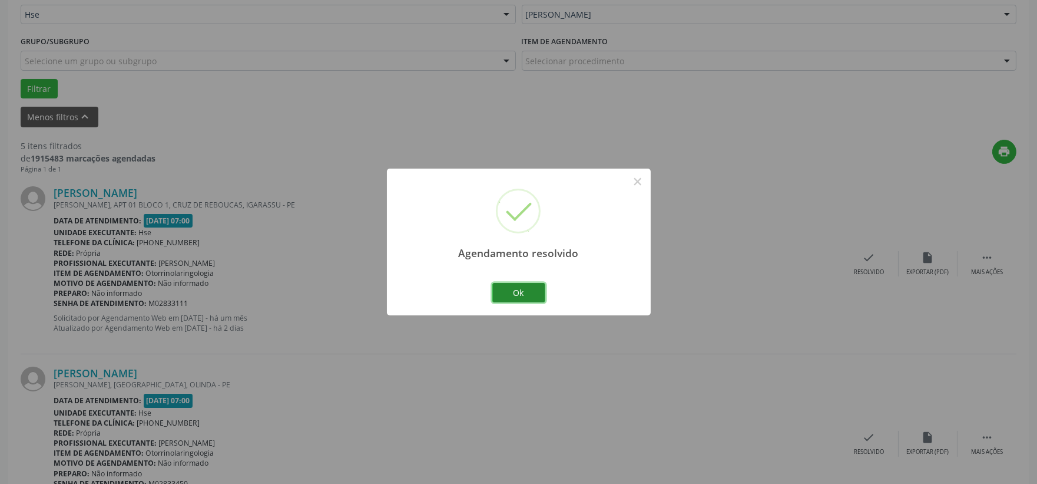
click at [521, 286] on button "Ok" at bounding box center [518, 293] width 53 height 20
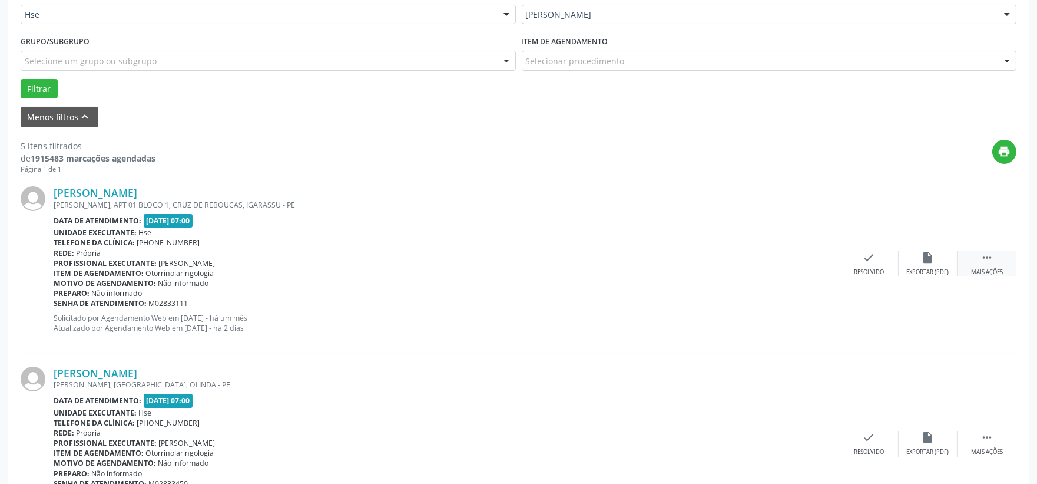
drag, startPoint x: 984, startPoint y: 258, endPoint x: 969, endPoint y: 259, distance: 15.4
click at [984, 258] on icon "" at bounding box center [987, 257] width 13 height 13
click at [925, 268] on div "Não compareceu" at bounding box center [928, 272] width 50 height 8
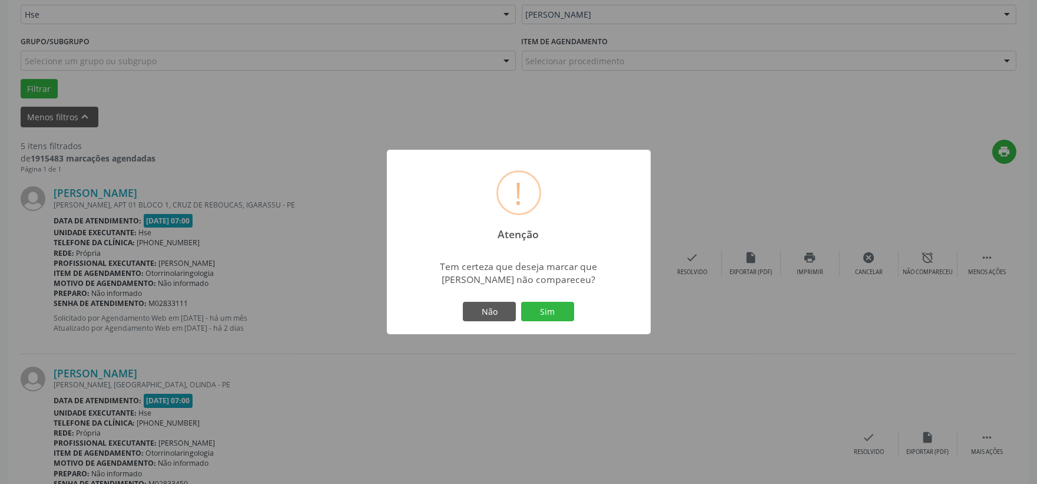
click at [551, 300] on div "Não Sim" at bounding box center [519, 311] width 117 height 25
click at [551, 305] on button "Sim" at bounding box center [547, 312] width 53 height 20
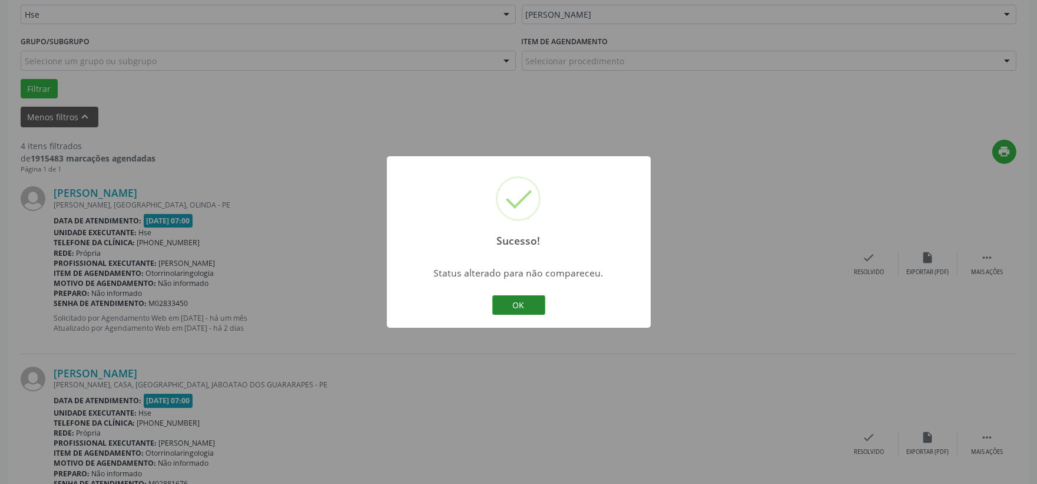
click at [518, 306] on button "OK" at bounding box center [518, 305] width 53 height 20
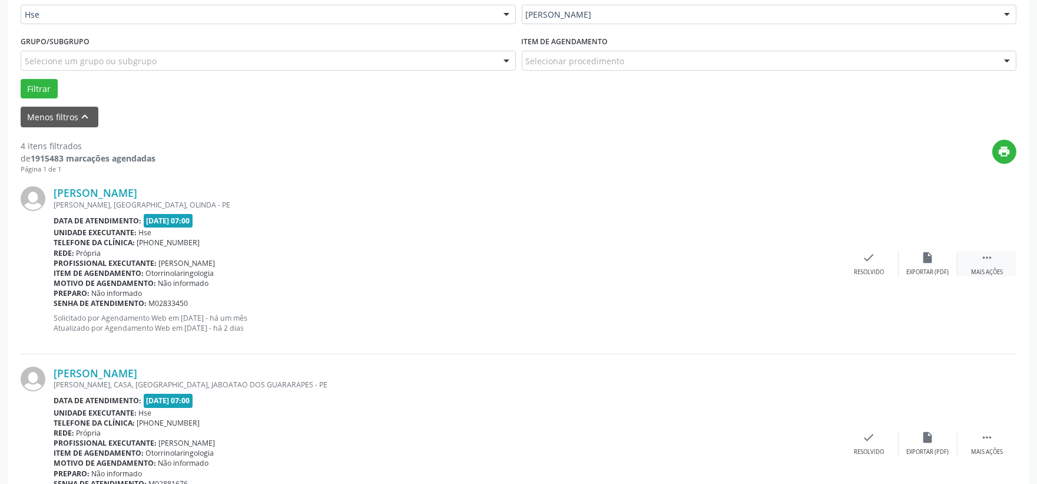
click at [993, 249] on div "Alexandre Araujo do Nascimento BELIRO DOURADO, JARDIM ATLANTICO, OLINDA - PE Da…" at bounding box center [519, 264] width 996 height 180
drag, startPoint x: 992, startPoint y: 258, endPoint x: 982, endPoint y: 262, distance: 10.6
click at [992, 258] on icon "" at bounding box center [987, 257] width 13 height 13
click at [912, 268] on div "Não compareceu" at bounding box center [928, 272] width 50 height 8
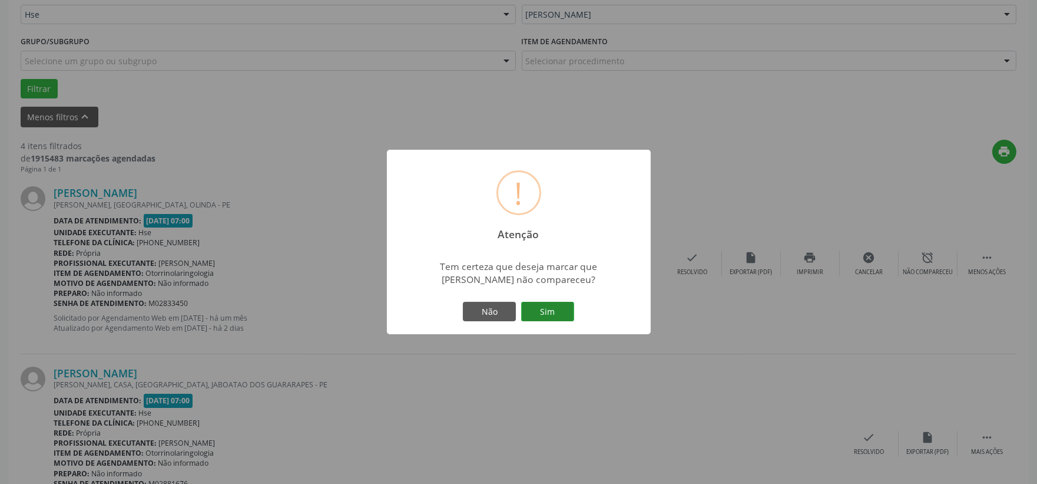
click at [556, 308] on button "Sim" at bounding box center [547, 312] width 53 height 20
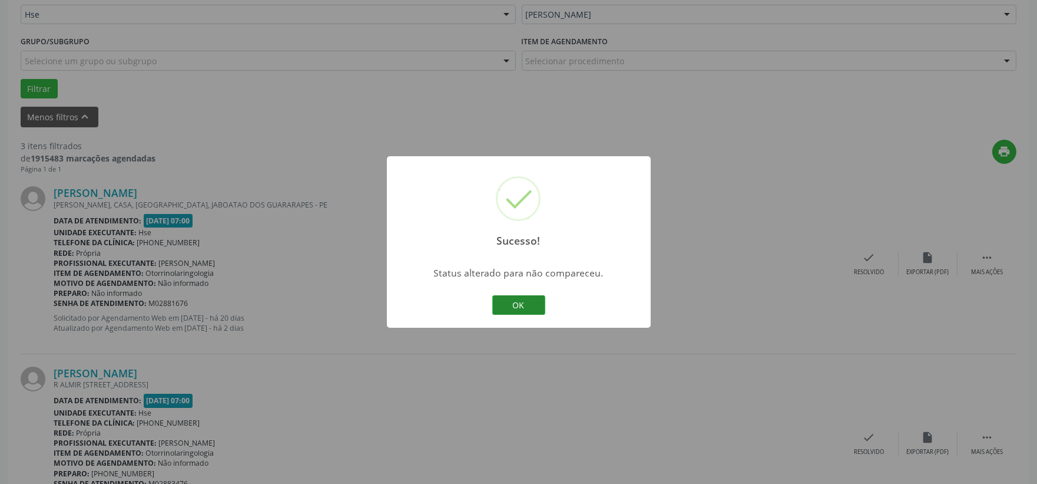
click at [535, 307] on button "OK" at bounding box center [518, 305] width 53 height 20
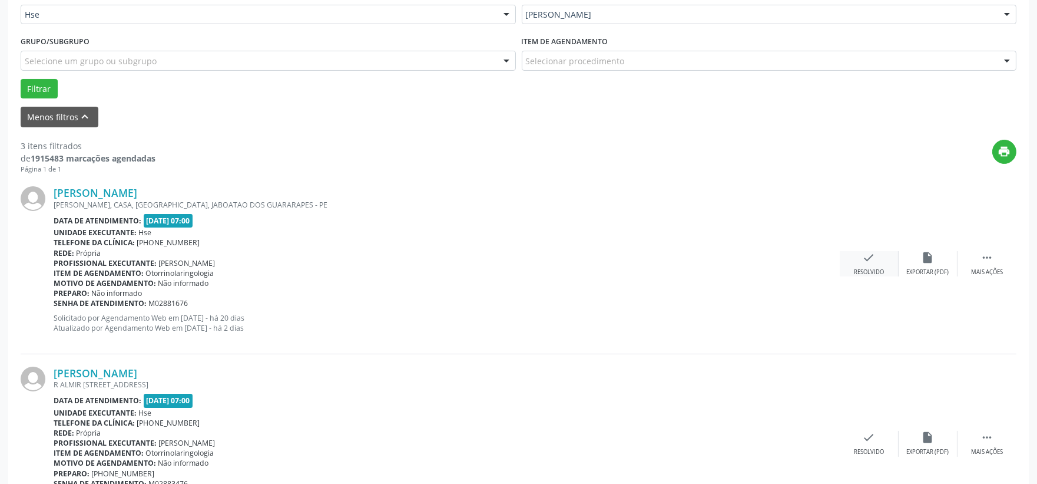
click at [849, 275] on div "check Resolvido" at bounding box center [869, 263] width 59 height 25
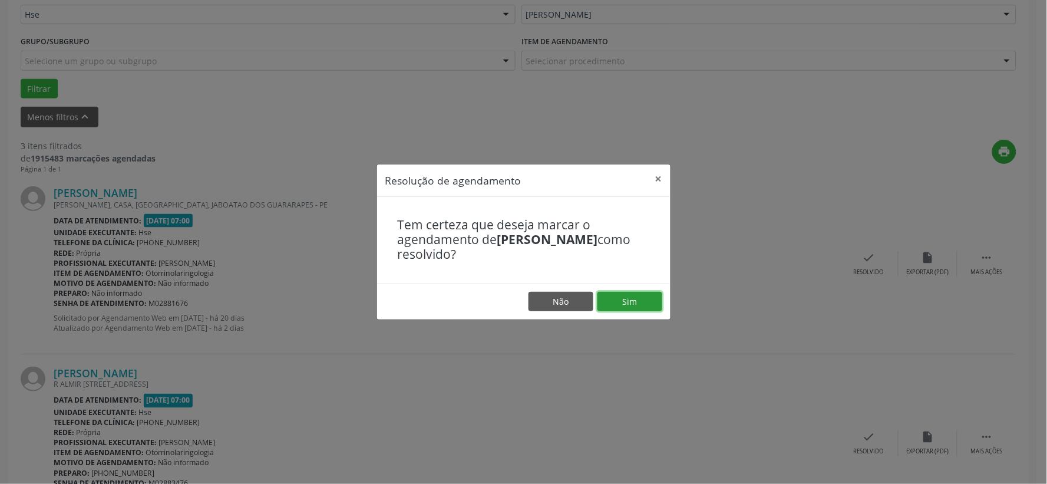
click at [639, 307] on button "Sim" at bounding box center [629, 302] width 65 height 20
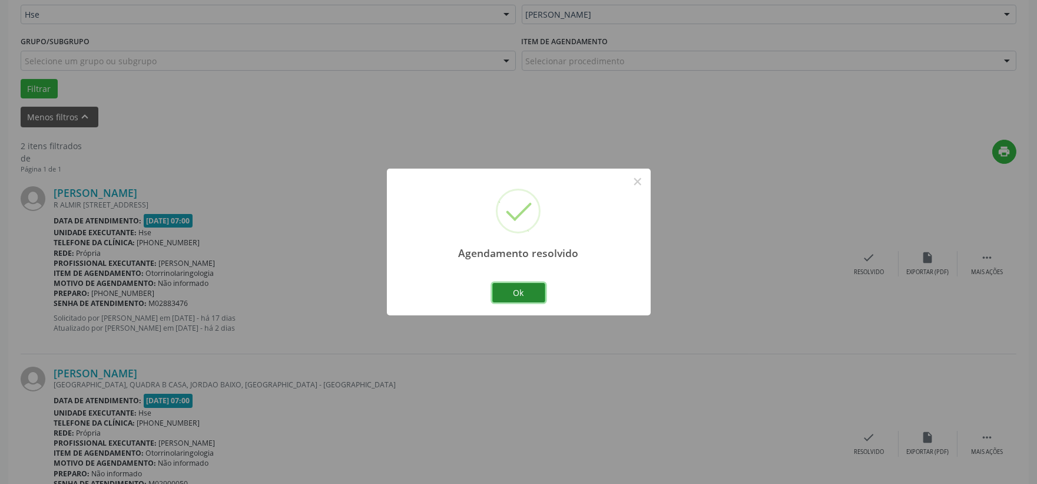
click at [511, 295] on button "Ok" at bounding box center [518, 293] width 53 height 20
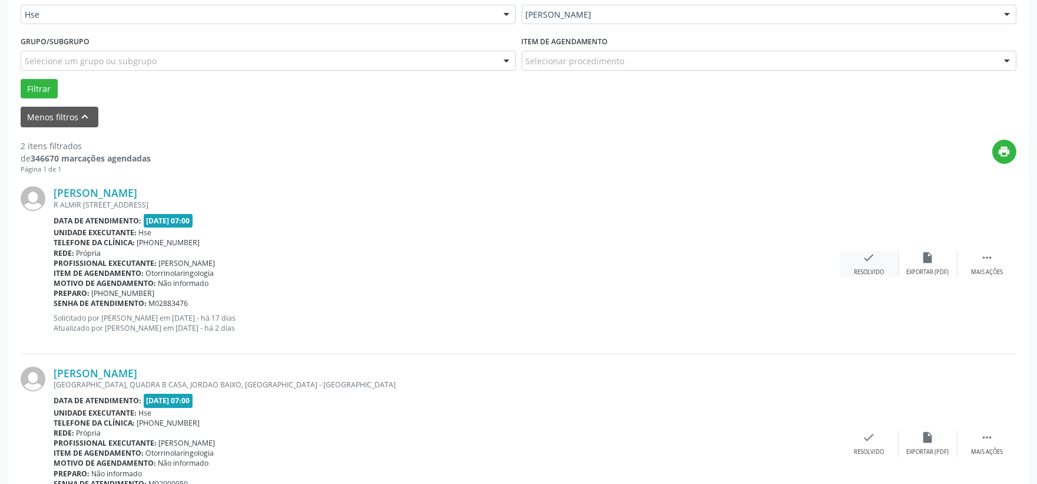
click at [884, 262] on div "check Resolvido" at bounding box center [869, 263] width 59 height 25
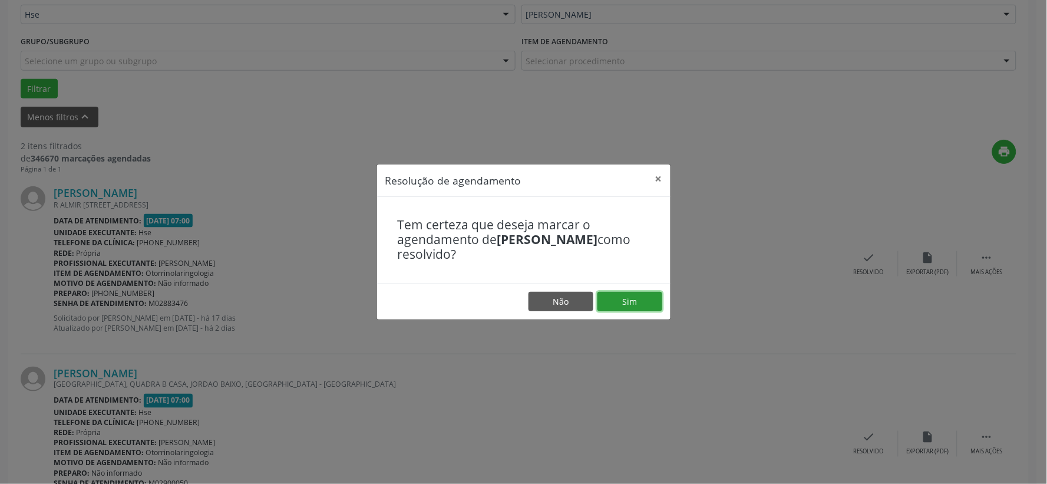
click at [623, 296] on button "Sim" at bounding box center [629, 302] width 65 height 20
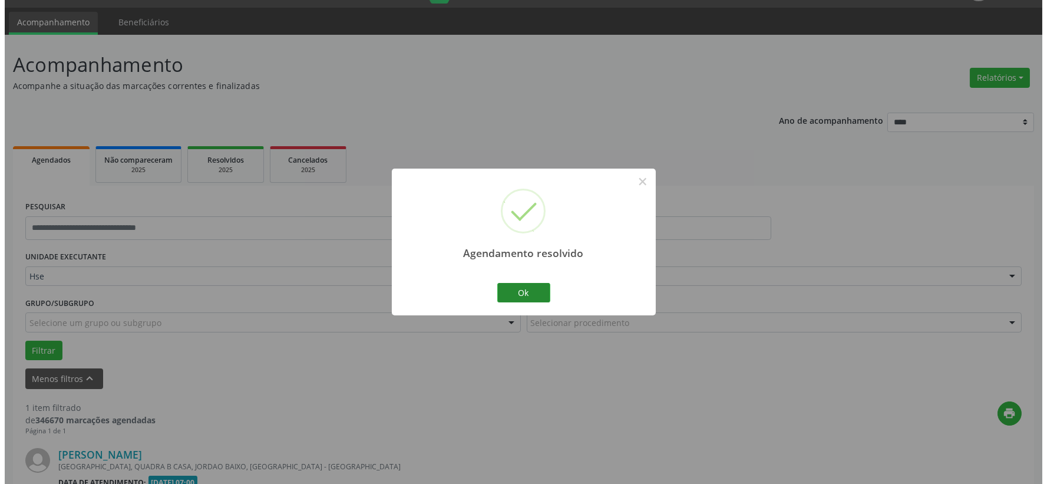
scroll to position [181, 0]
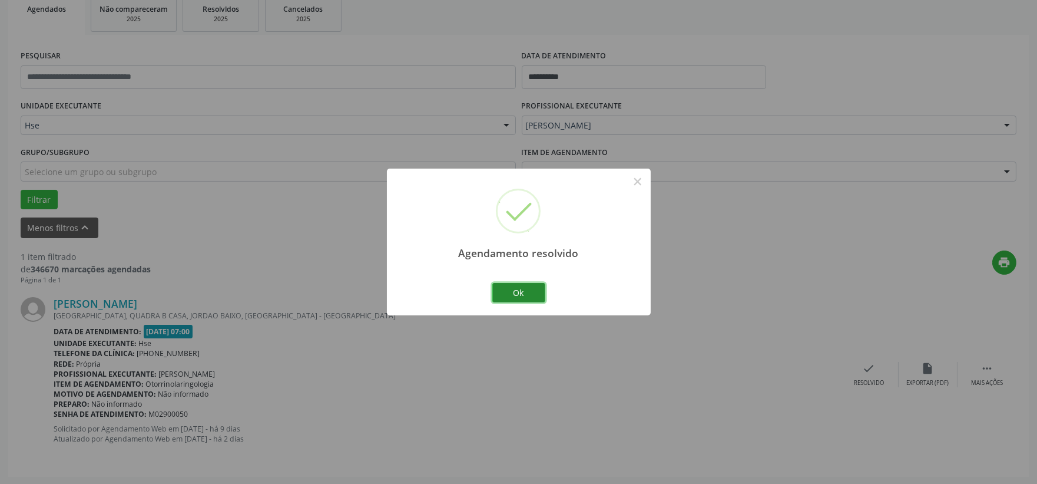
click at [525, 292] on button "Ok" at bounding box center [518, 293] width 53 height 20
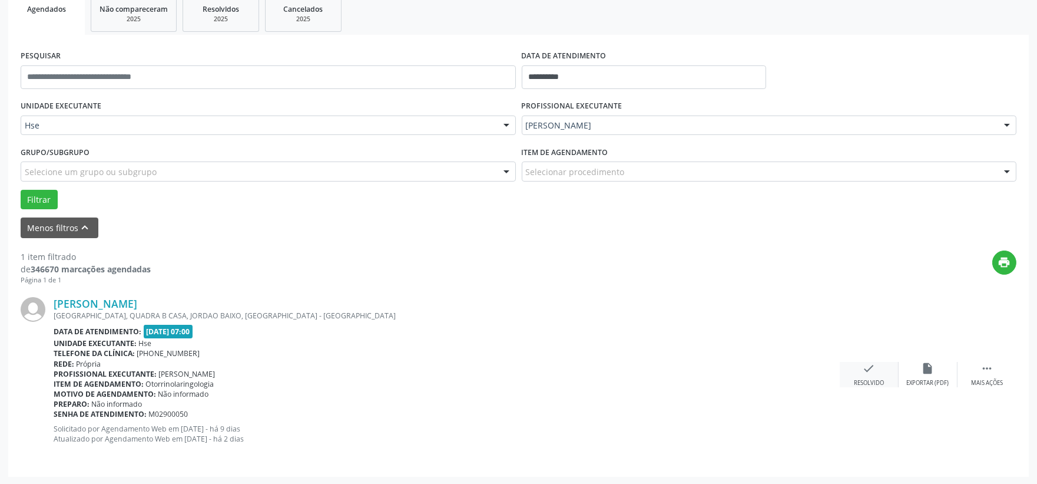
click at [870, 371] on icon "check" at bounding box center [869, 368] width 13 height 13
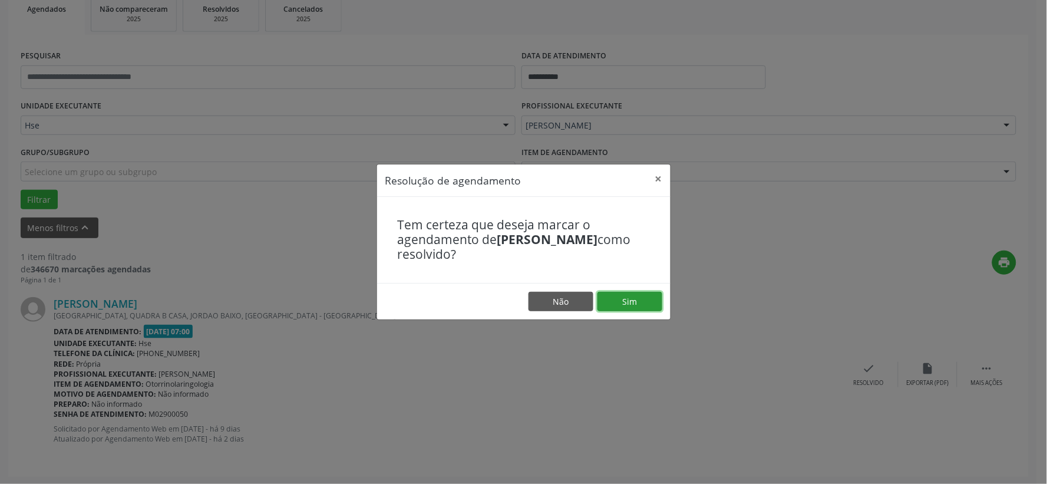
click at [640, 305] on button "Sim" at bounding box center [629, 302] width 65 height 20
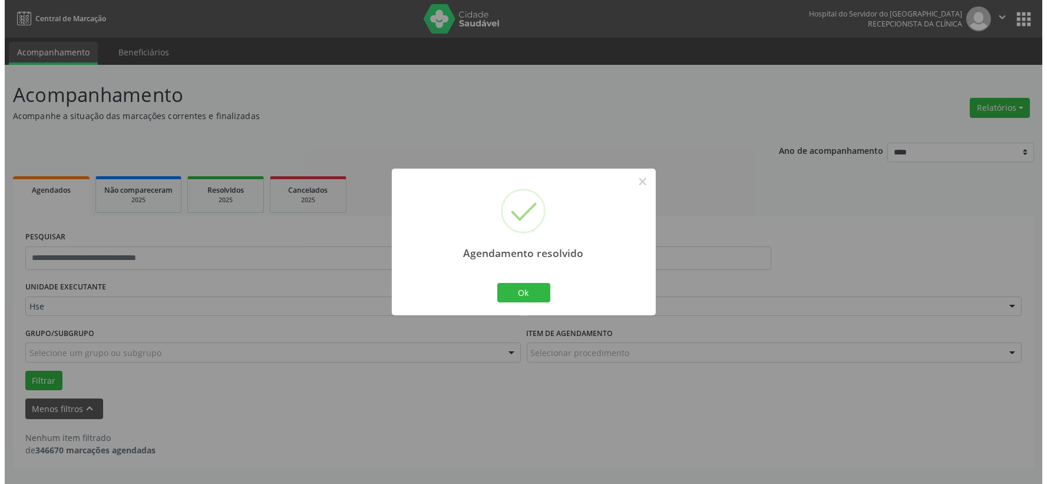
scroll to position [0, 0]
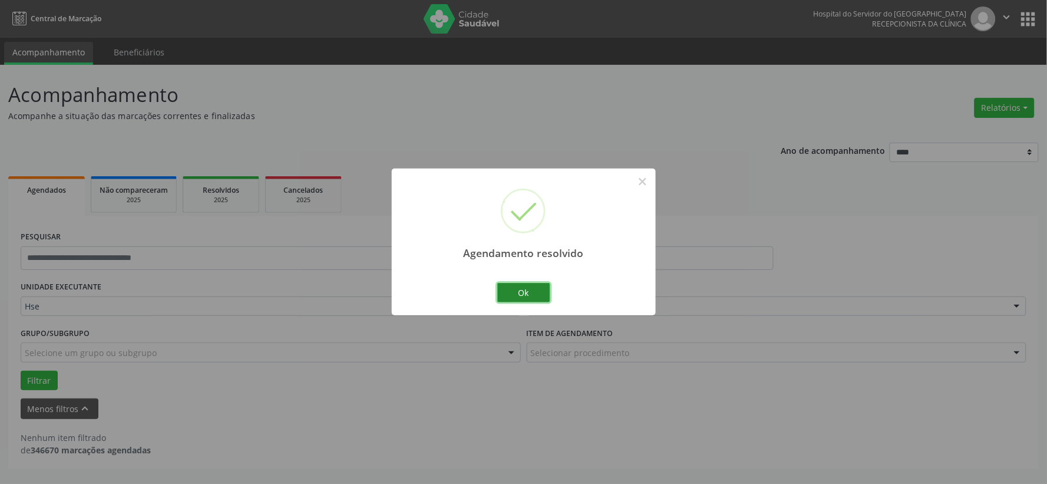
click at [521, 292] on button "Ok" at bounding box center [523, 293] width 53 height 20
